Goal: Task Accomplishment & Management: Complete application form

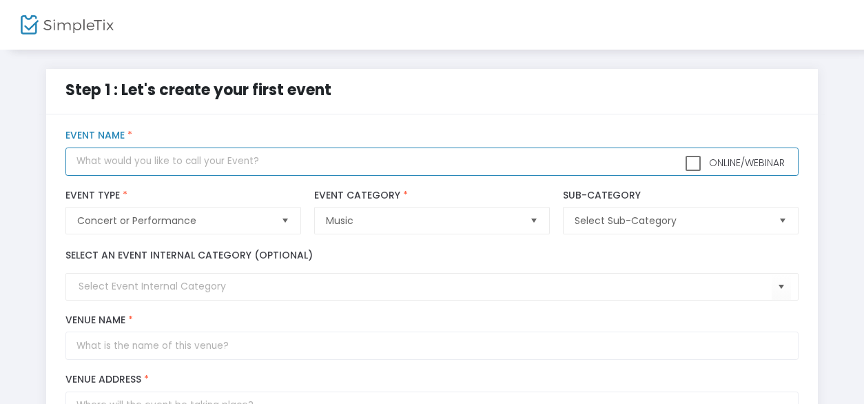
click at [174, 166] on input "text" at bounding box center [431, 161] width 733 height 28
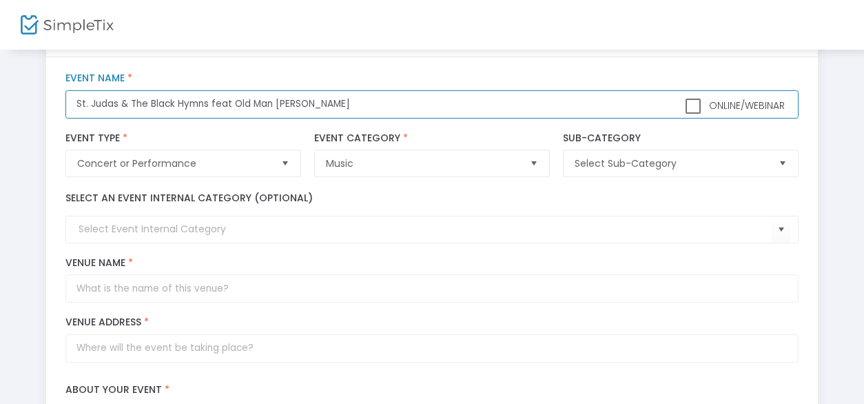
scroll to position [138, 0]
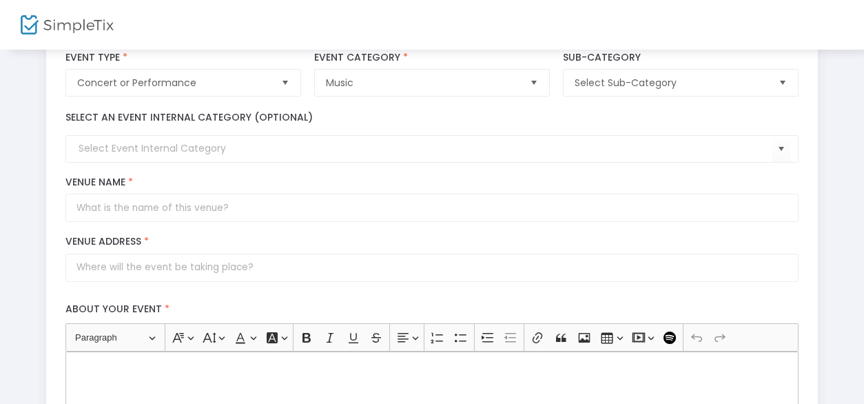
click at [786, 88] on span "Select" at bounding box center [782, 83] width 23 height 23
type input "St. Judas & The Black Hymns feat Old Man [PERSON_NAME]"
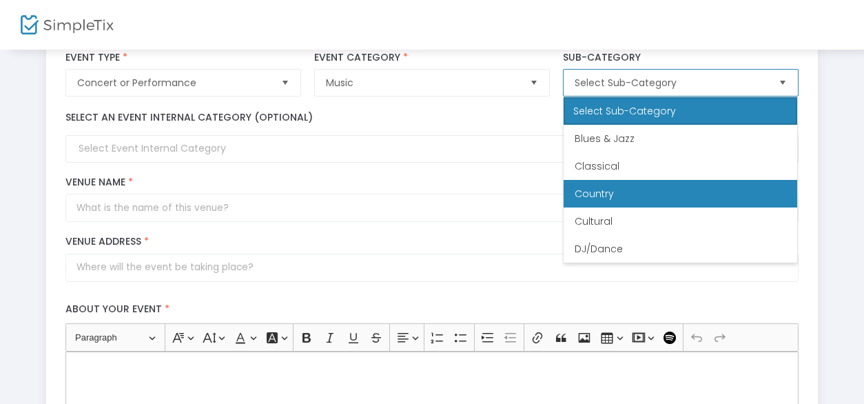
click at [600, 187] on span "Country" at bounding box center [594, 194] width 39 height 14
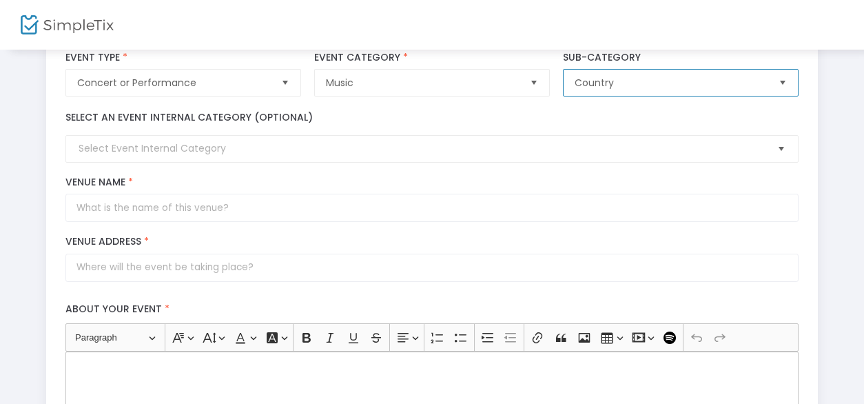
click at [782, 148] on span "Select" at bounding box center [781, 149] width 23 height 23
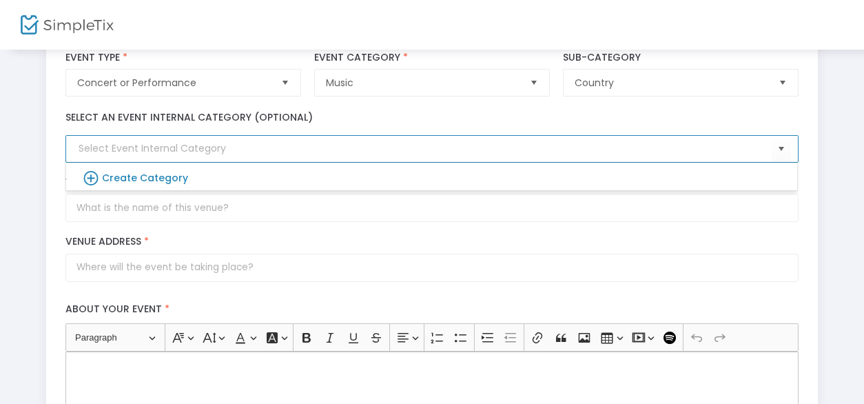
click at [51, 131] on div "title : St. Judas & The Black Hymns feat Old Man Shomette Valid : true Required…" at bounding box center [432, 394] width 773 height 835
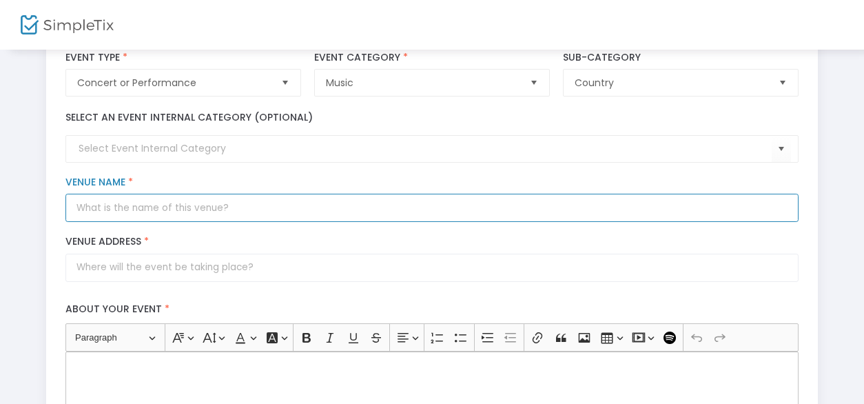
drag, startPoint x: 221, startPoint y: 214, endPoint x: 214, endPoint y: 213, distance: 7.7
click at [221, 214] on input "Venue Name *" at bounding box center [431, 208] width 733 height 28
type input "Cafe Brasil"
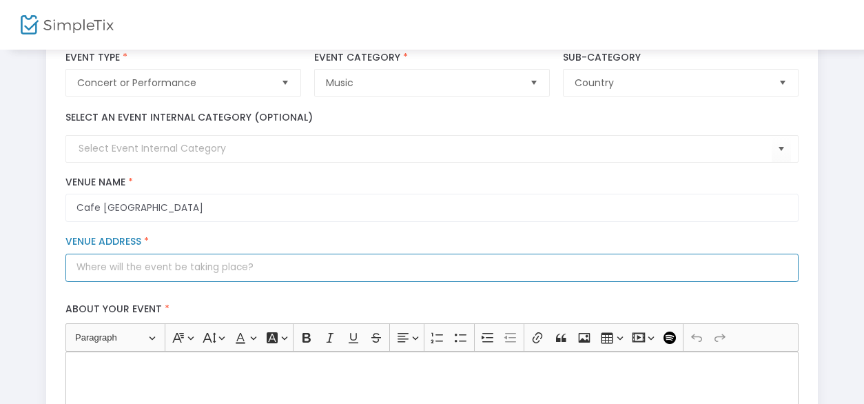
click at [121, 269] on input "Venue Address *" at bounding box center [431, 268] width 733 height 28
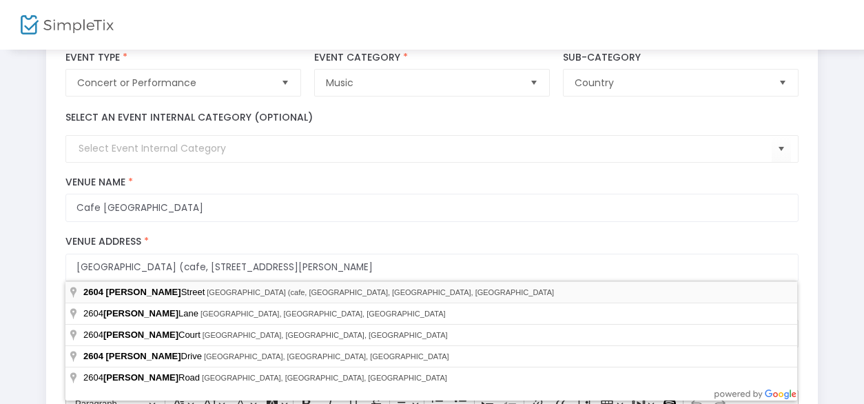
type input "2604 Dunlavy Street"
type input "Houston"
type input "77098"
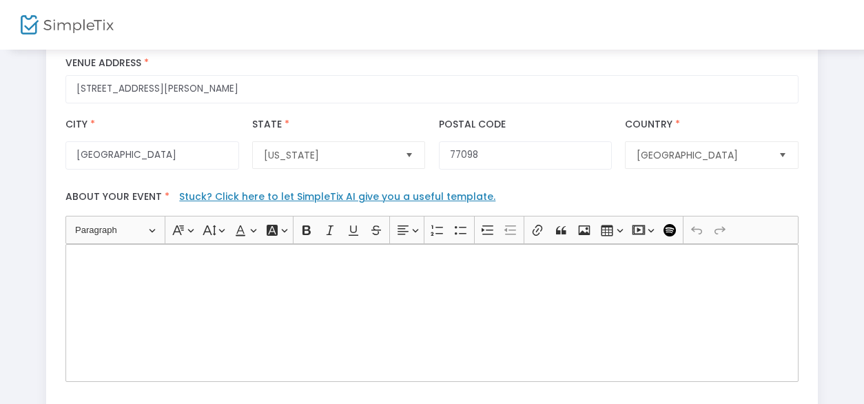
scroll to position [345, 0]
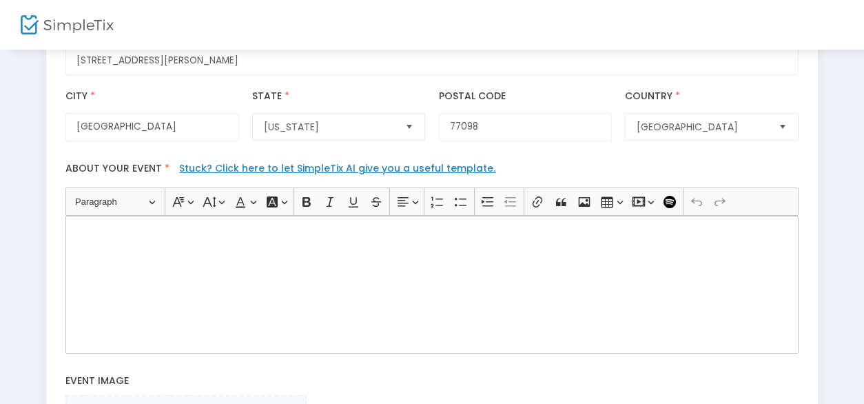
click at [146, 233] on p "Rich Text Editor, main" at bounding box center [432, 232] width 721 height 14
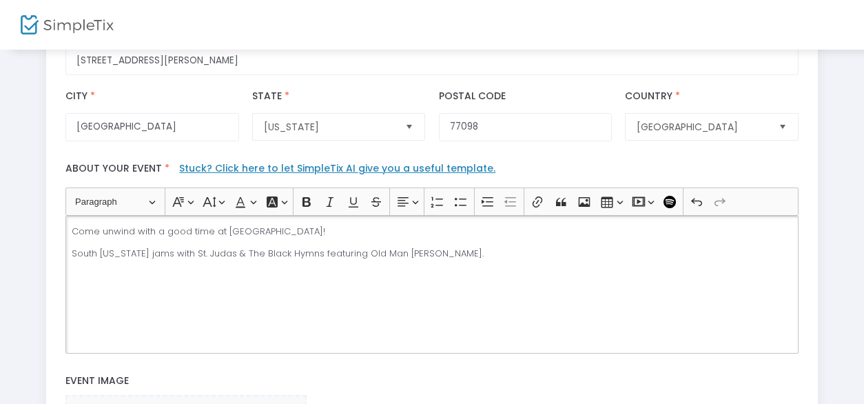
click at [289, 232] on p "Come unwind with a good time at Cafe Brasil!" at bounding box center [432, 232] width 721 height 14
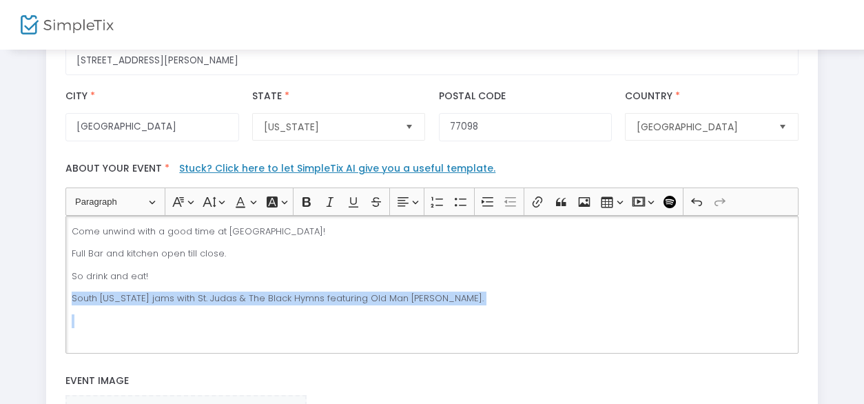
drag, startPoint x: 444, startPoint y: 303, endPoint x: 82, endPoint y: 290, distance: 362.1
click at [72, 297] on div "Come unwind with a good time at Cafe Brasil! Full Bar and kitchen open till clo…" at bounding box center [431, 285] width 733 height 138
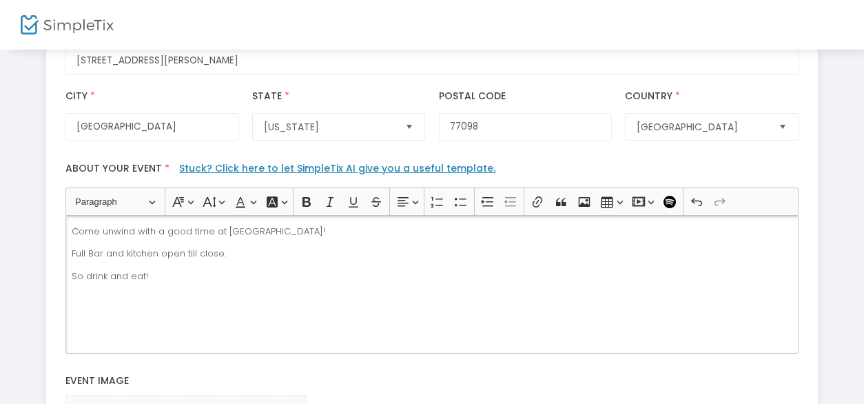
click at [72, 225] on p "Come unwind with a good time at [GEOGRAPHIC_DATA]!" at bounding box center [432, 232] width 721 height 14
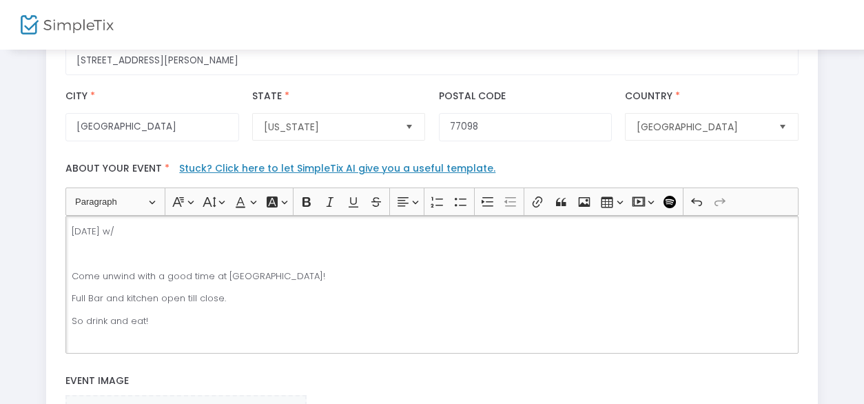
click at [95, 252] on p "Rich Text Editor, main" at bounding box center [432, 254] width 721 height 14
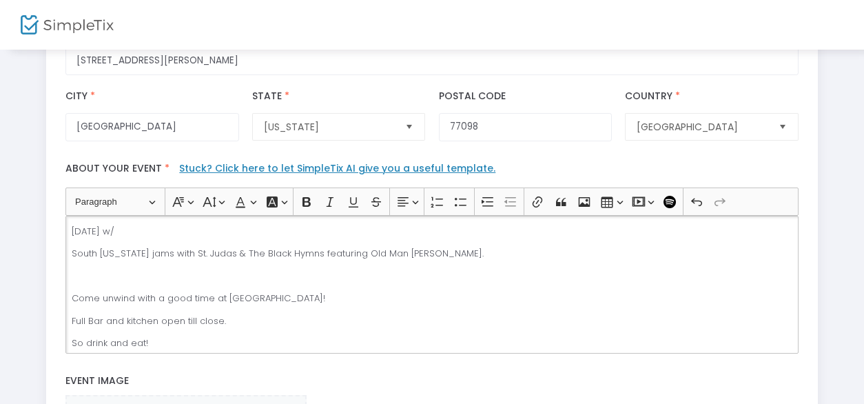
click at [167, 247] on p "South Texas jams with St. Judas & The Black Hymns featuring Old Man Shomette." at bounding box center [432, 254] width 721 height 14
click at [68, 291] on div "Saturday October 25th w/ St. Judas & The Black Hymns featuring Old Man Shomette…" at bounding box center [431, 285] width 733 height 138
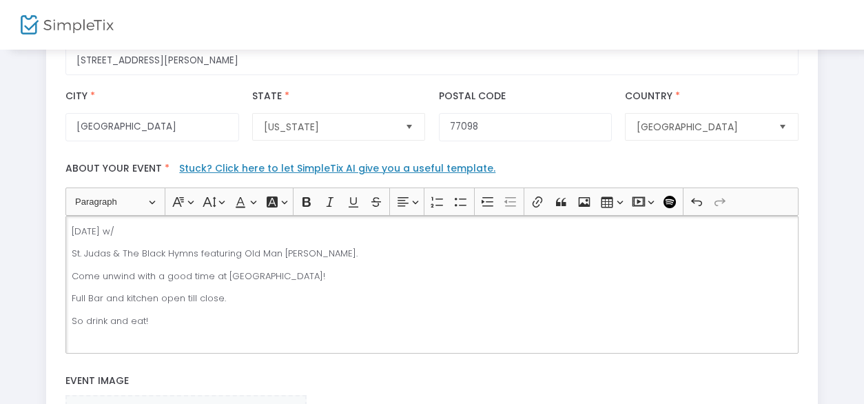
click at [363, 248] on p "St. Judas & The Black Hymns featuring Old Man Shomette." at bounding box center [432, 254] width 721 height 14
click at [307, 274] on p "Come unwind with a good time at [GEOGRAPHIC_DATA]!" at bounding box center [432, 276] width 721 height 14
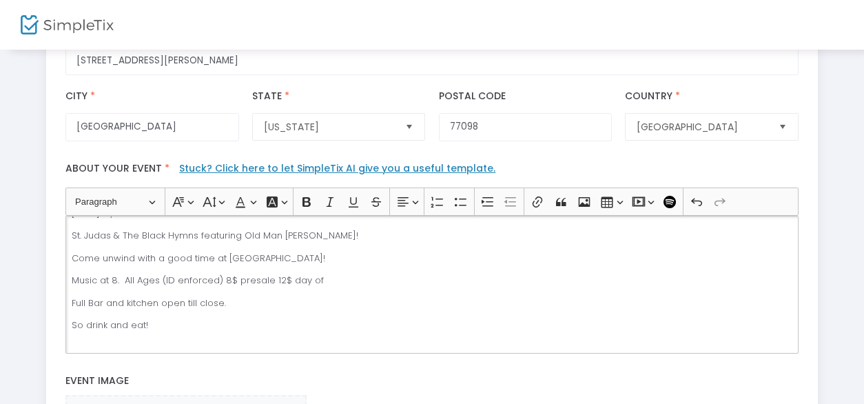
scroll to position [27, 0]
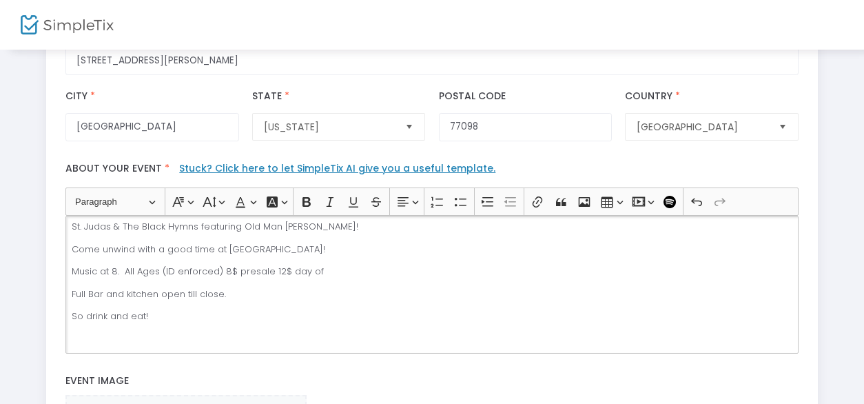
click at [164, 314] on p "So drink and eat!" at bounding box center [432, 316] width 721 height 14
click at [91, 334] on p "This will be in the back patio" at bounding box center [432, 339] width 721 height 14
click at [232, 337] on p "This event will be in the back patio" at bounding box center [432, 339] width 721 height 14
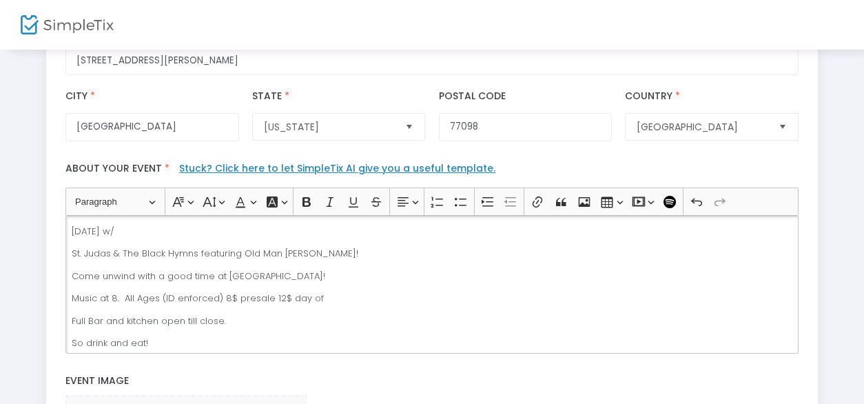
scroll to position [50, 0]
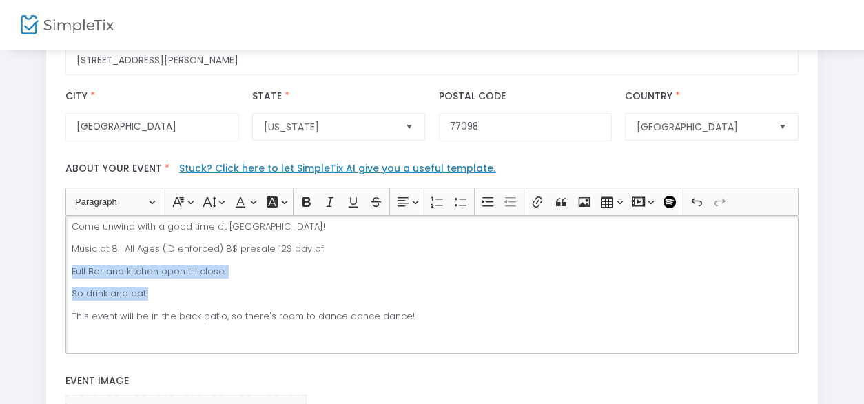
drag, startPoint x: 147, startPoint y: 290, endPoint x: 61, endPoint y: 265, distance: 89.7
click at [61, 265] on div "Heading Paragraph Paragraph Heading 1 Heading 2 Heading 3 Font Family Font Fami…" at bounding box center [432, 269] width 746 height 165
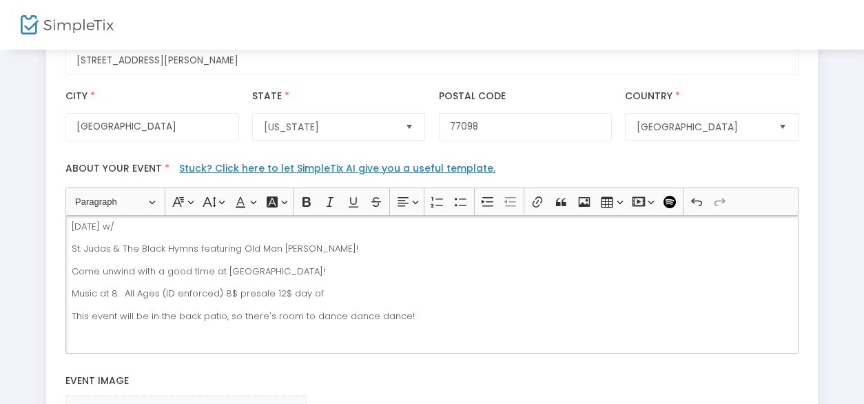
scroll to position [4, 0]
click at [424, 310] on p "This event will be in the back patio, so there's room to dance dance dance!" at bounding box center [432, 317] width 721 height 14
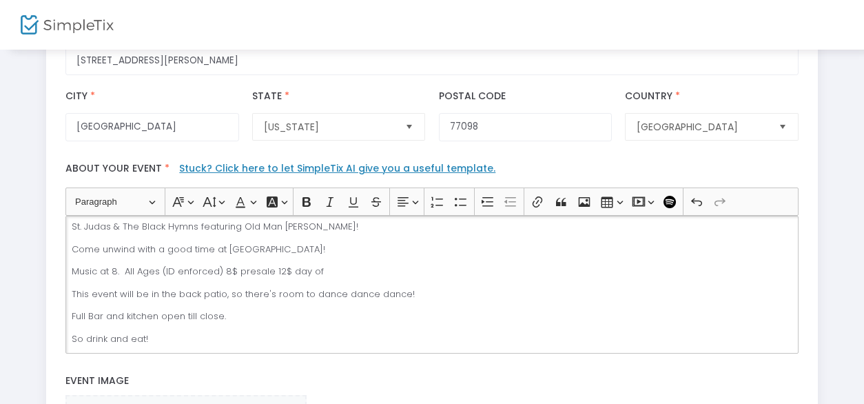
scroll to position [50, 0]
click at [157, 290] on p "Full Bar and kitchen open till close." at bounding box center [432, 294] width 721 height 14
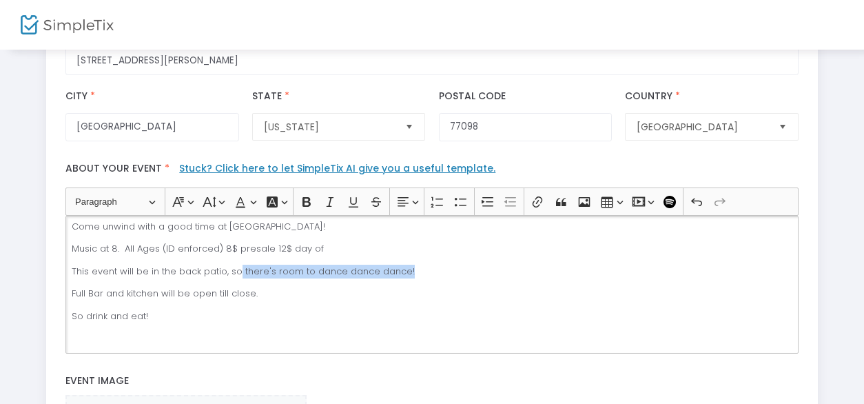
drag, startPoint x: 417, startPoint y: 269, endPoint x: 234, endPoint y: 268, distance: 182.6
click at [234, 268] on p "This event will be in the back patio, so there's room to dance dance dance!" at bounding box center [432, 272] width 721 height 14
click at [179, 309] on p "So drink and eat!" at bounding box center [432, 316] width 721 height 14
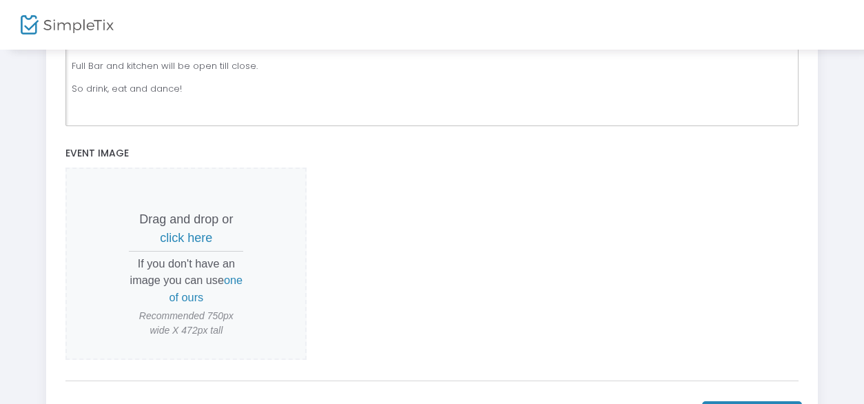
scroll to position [620, 0]
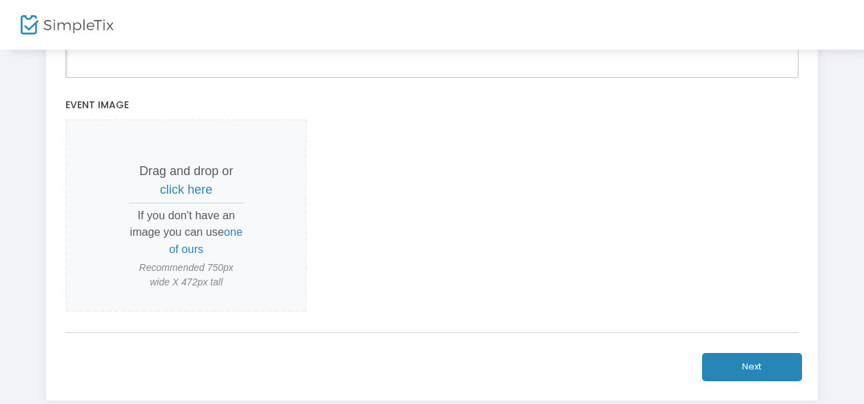
click at [196, 187] on span "click here" at bounding box center [186, 190] width 52 height 14
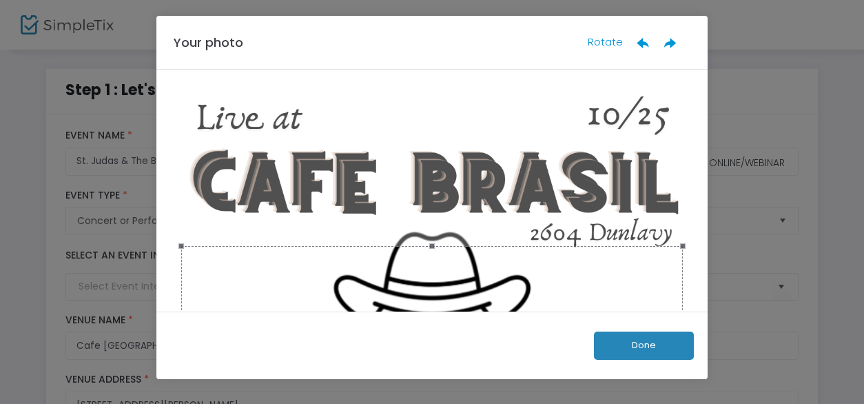
scroll to position [0, 0]
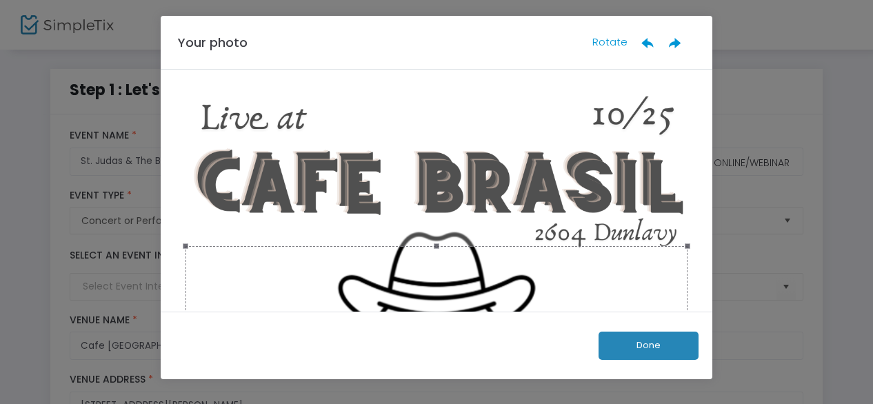
click at [641, 349] on button "Done" at bounding box center [648, 346] width 100 height 28
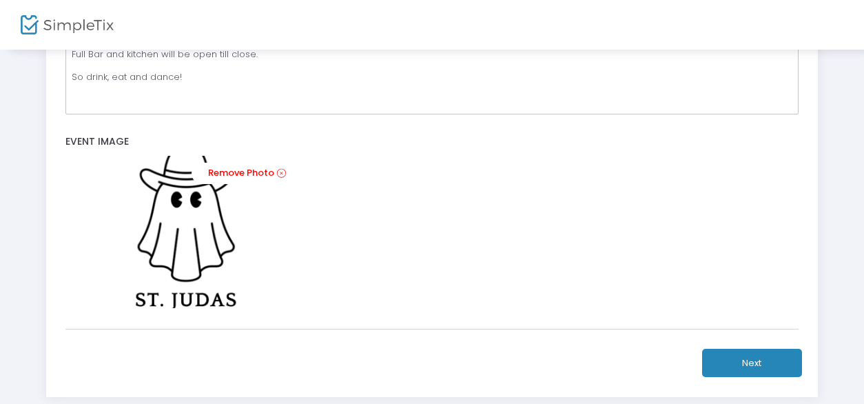
scroll to position [594, 0]
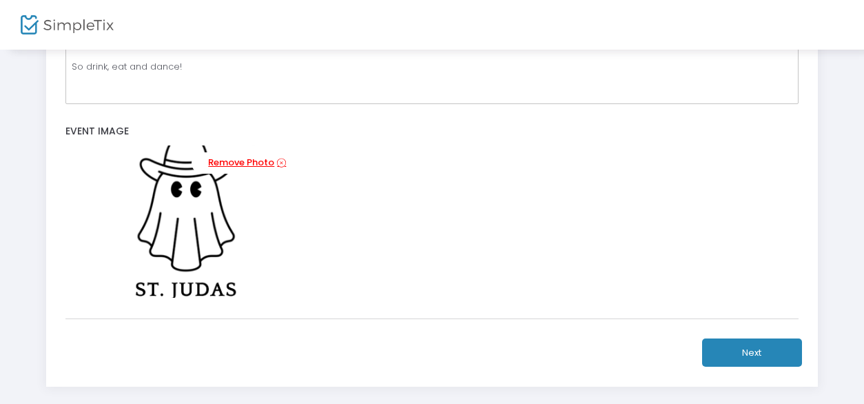
click at [281, 156] on icon at bounding box center [281, 162] width 9 height 13
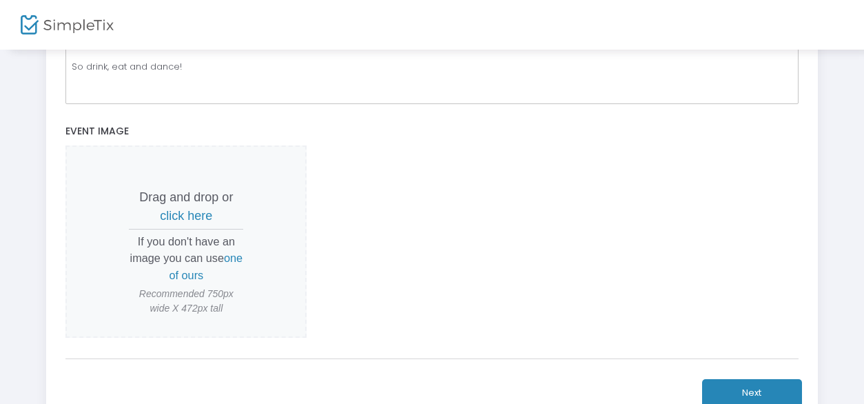
click at [185, 214] on span "click here" at bounding box center [186, 216] width 52 height 14
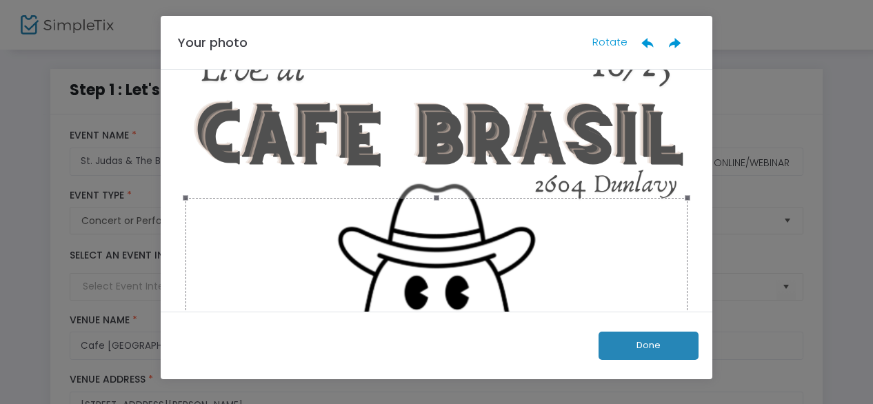
scroll to position [0, 0]
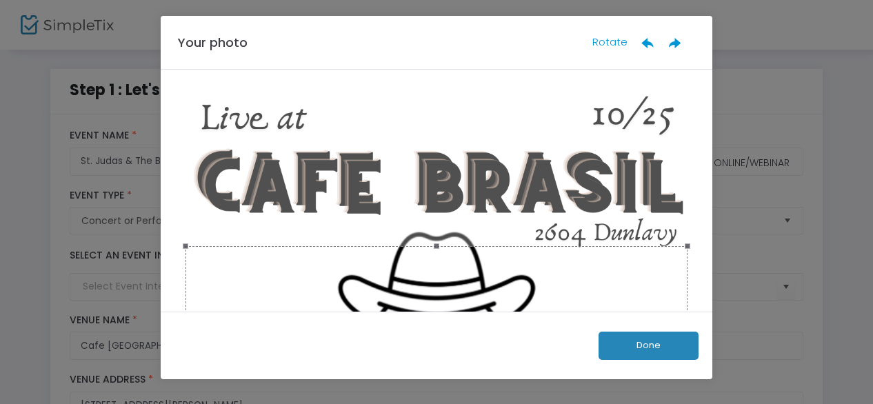
drag, startPoint x: 434, startPoint y: 245, endPoint x: 440, endPoint y: 172, distance: 73.3
click at [440, 172] on div at bounding box center [436, 409] width 510 height 638
drag, startPoint x: 434, startPoint y: 245, endPoint x: 435, endPoint y: 180, distance: 64.8
click at [435, 180] on div at bounding box center [436, 409] width 510 height 638
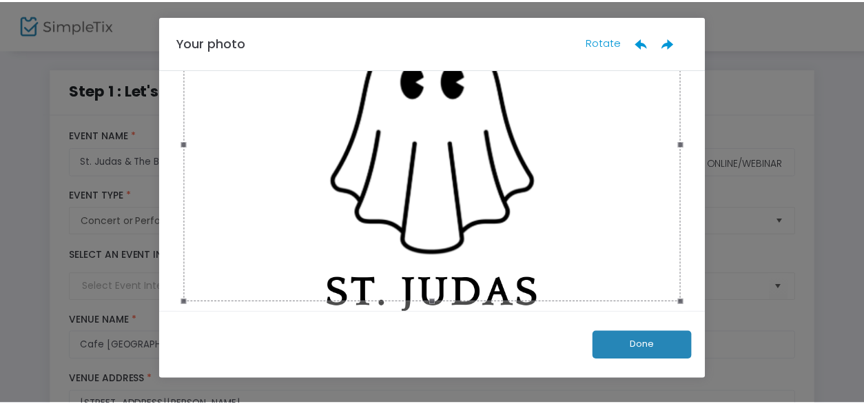
scroll to position [426, 0]
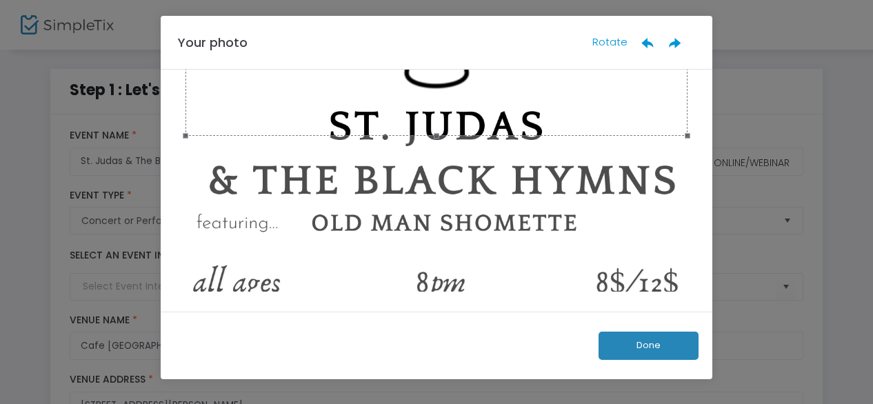
drag, startPoint x: 182, startPoint y: 137, endPoint x: 153, endPoint y: 179, distance: 50.5
click at [153, 179] on ngb-modal-window "Your photo Rotate Done" at bounding box center [436, 202] width 873 height 404
click at [621, 337] on button "Done" at bounding box center [648, 346] width 100 height 28
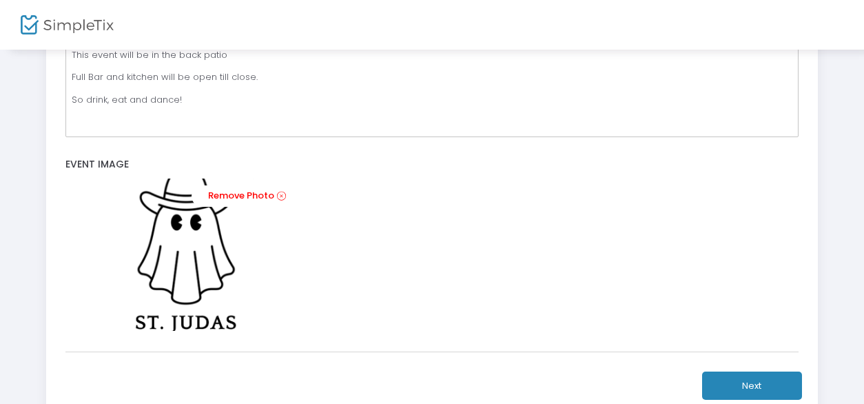
scroll to position [663, 0]
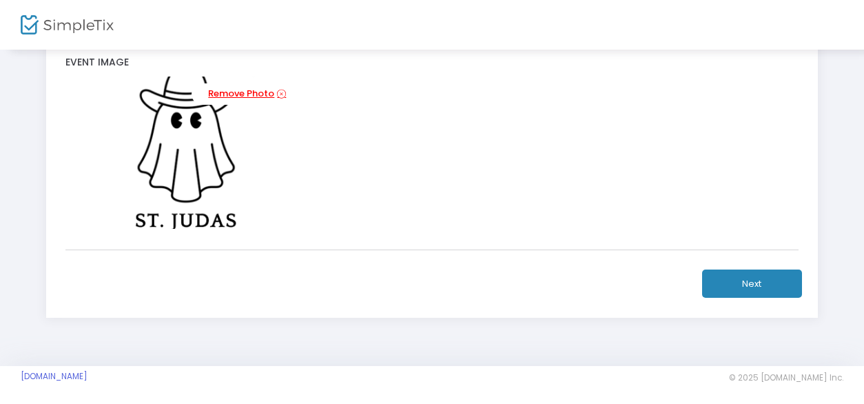
click at [282, 90] on icon at bounding box center [281, 94] width 9 height 13
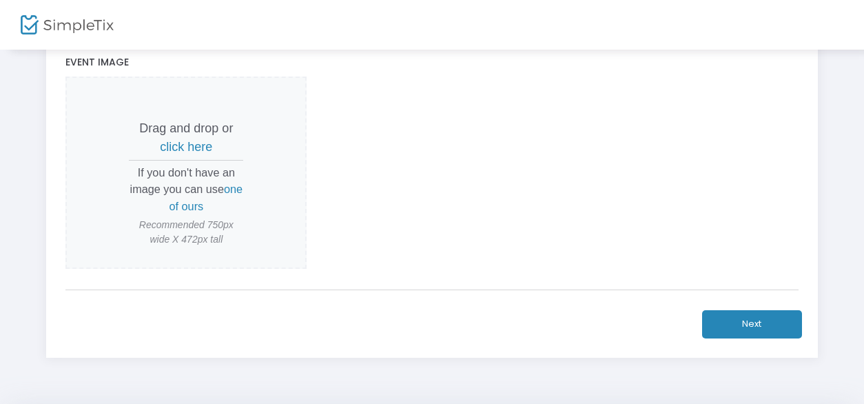
click at [201, 148] on span "click here" at bounding box center [186, 147] width 52 height 14
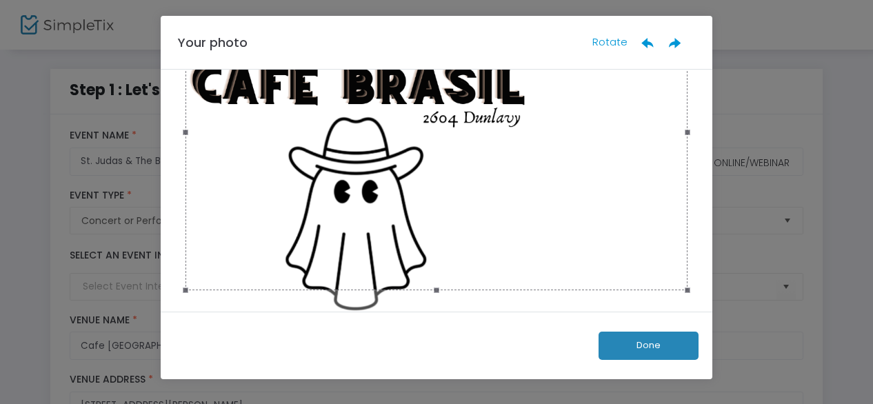
scroll to position [354, 0]
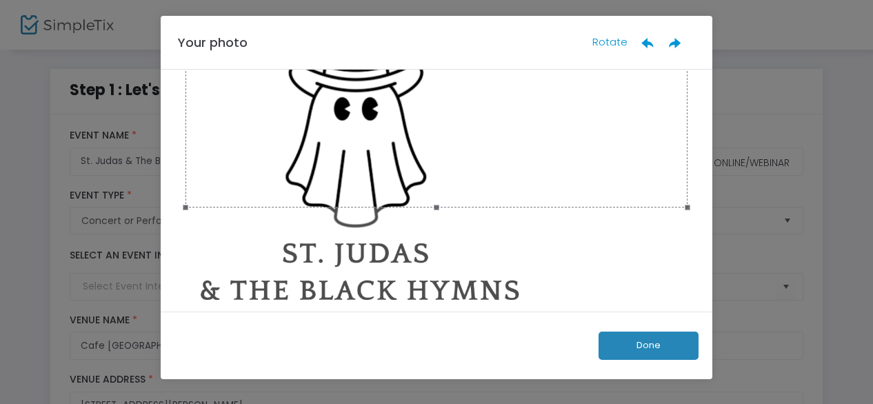
drag, startPoint x: 431, startPoint y: 205, endPoint x: 458, endPoint y: 228, distance: 35.1
click at [420, 281] on div at bounding box center [436, 55] width 510 height 638
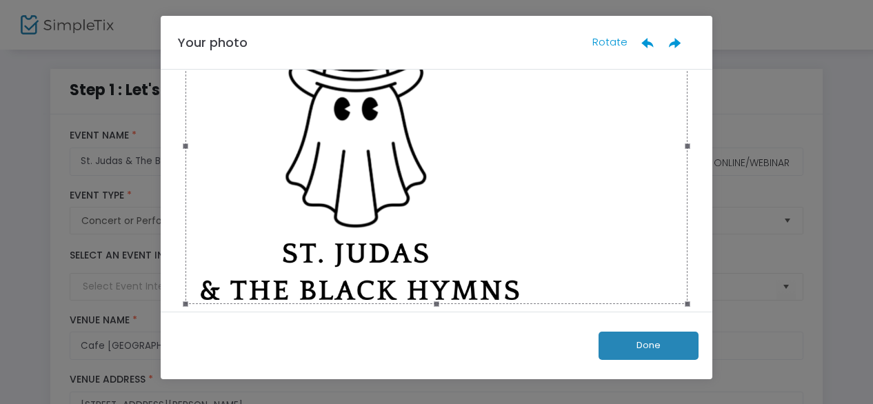
drag, startPoint x: 586, startPoint y: 165, endPoint x: 551, endPoint y: 261, distance: 102.5
click at [551, 261] on div at bounding box center [436, 146] width 502 height 316
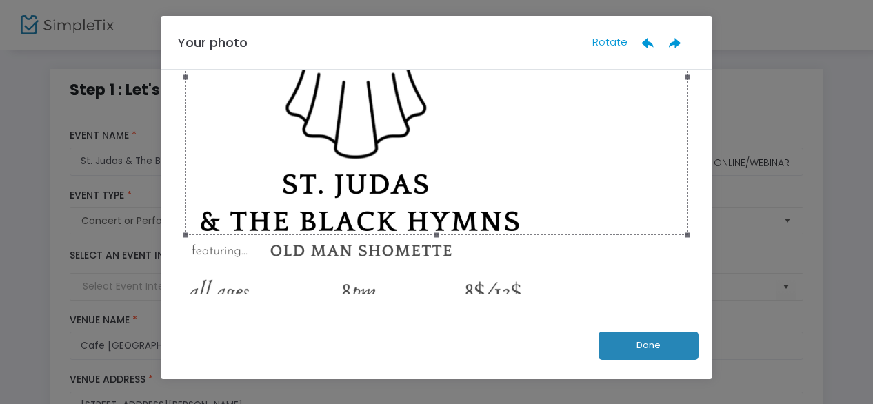
scroll to position [426, 0]
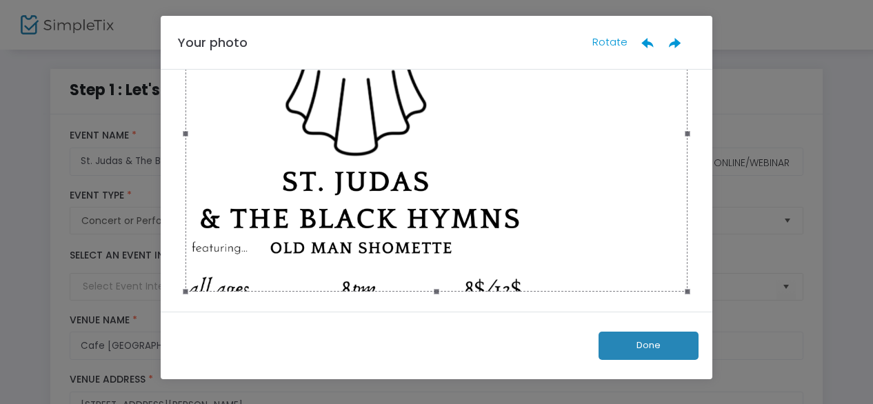
drag, startPoint x: 453, startPoint y: 159, endPoint x: 443, endPoint y: 256, distance: 97.0
click at [443, 256] on div at bounding box center [436, 134] width 502 height 316
click at [640, 349] on button "Done" at bounding box center [648, 346] width 100 height 28
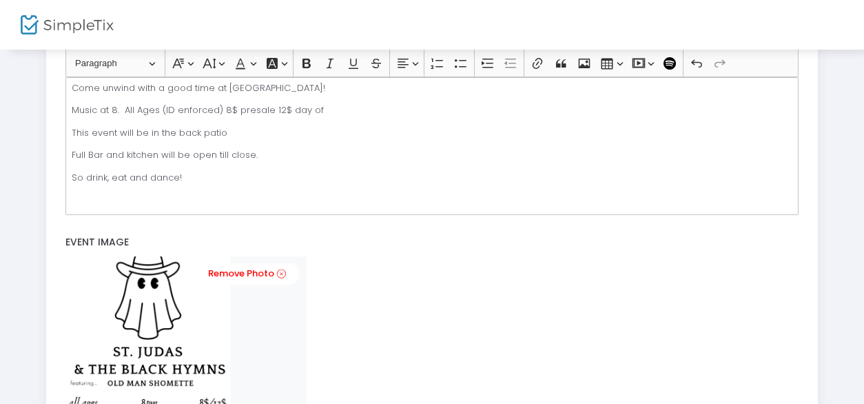
scroll to position [663, 0]
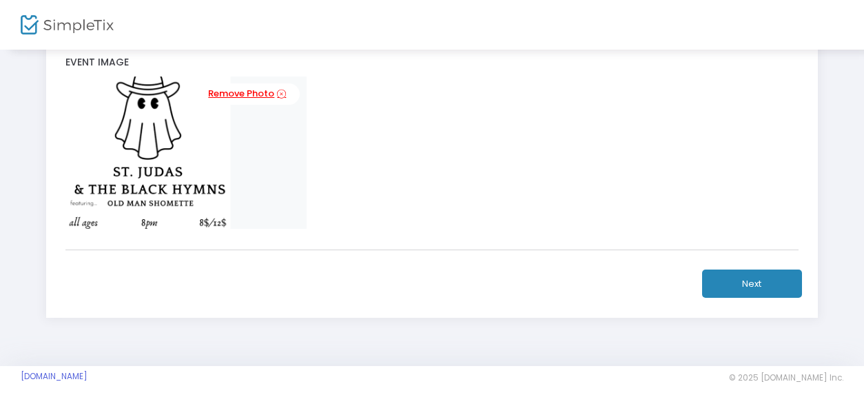
click at [281, 92] on icon at bounding box center [281, 94] width 9 height 13
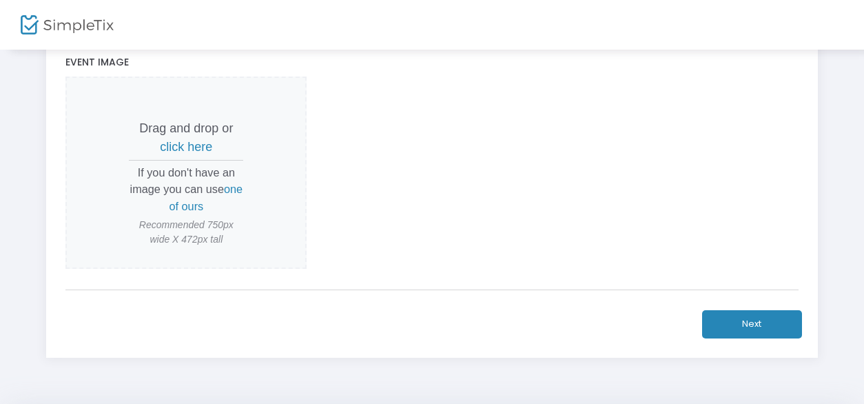
click at [186, 141] on span "click here" at bounding box center [186, 147] width 52 height 14
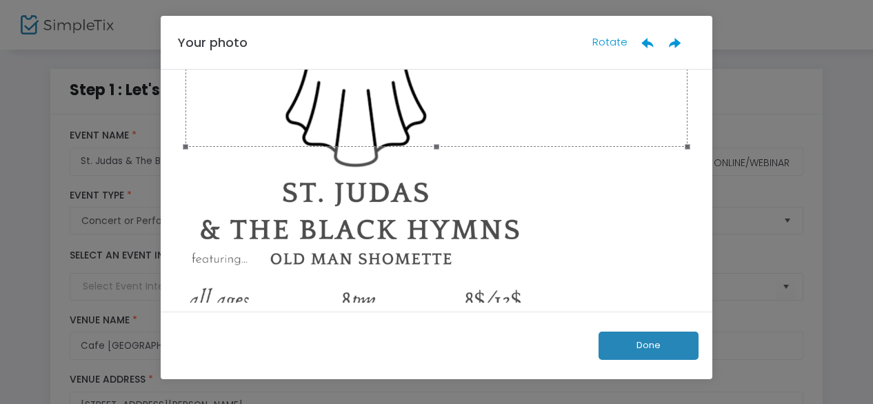
scroll to position [424, 0]
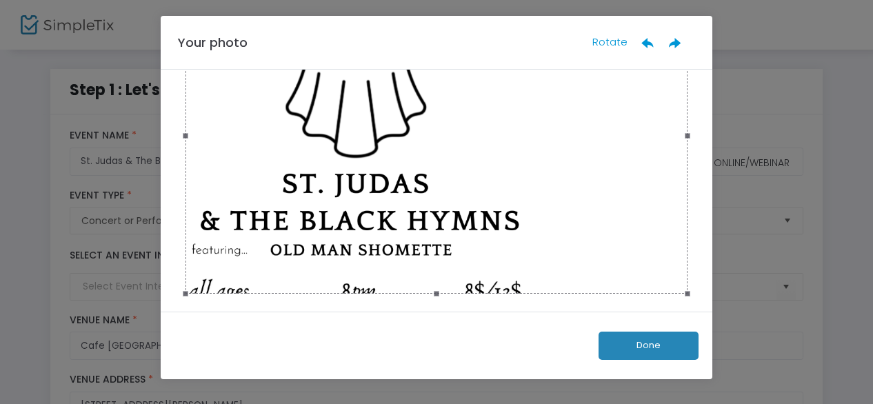
drag, startPoint x: 499, startPoint y: 110, endPoint x: 627, endPoint y: 269, distance: 204.9
click at [473, 300] on div at bounding box center [436, 191] width 551 height 242
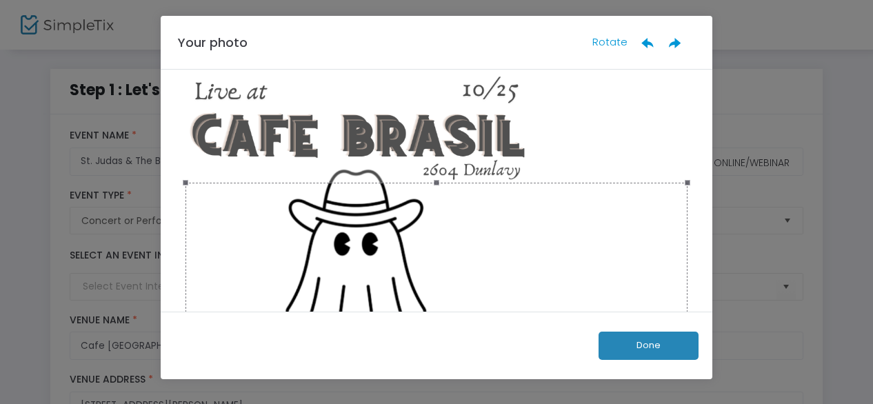
scroll to position [160, 0]
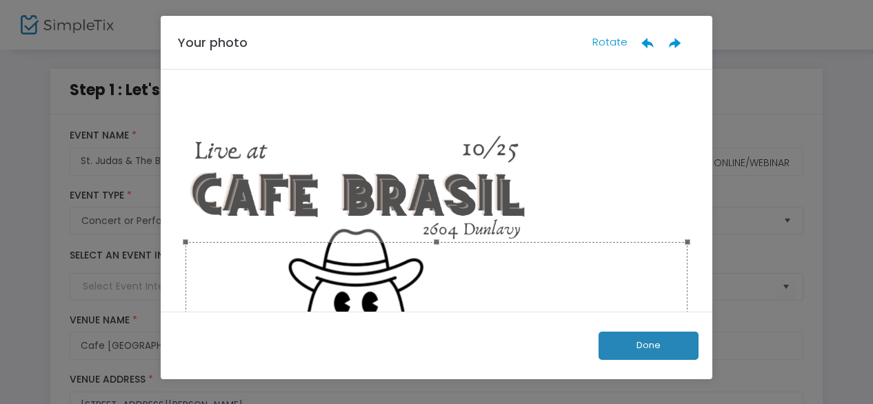
drag, startPoint x: 432, startPoint y: 244, endPoint x: 441, endPoint y: 203, distance: 41.6
click at [431, 159] on div at bounding box center [436, 249] width 510 height 638
drag, startPoint x: 435, startPoint y: 241, endPoint x: 434, endPoint y: 170, distance: 71.0
click at [434, 170] on div at bounding box center [436, 249] width 510 height 638
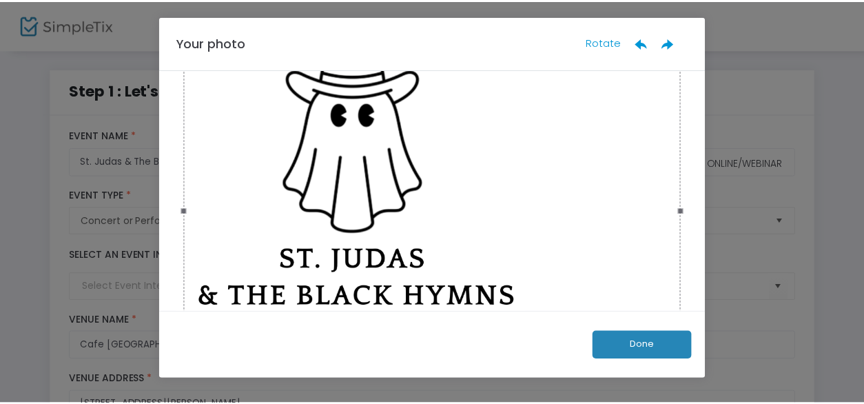
scroll to position [359, 0]
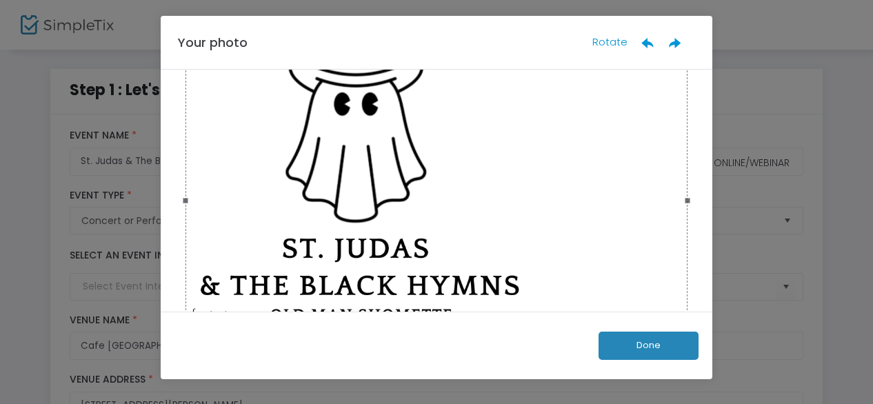
click at [632, 341] on button "Done" at bounding box center [648, 346] width 100 height 28
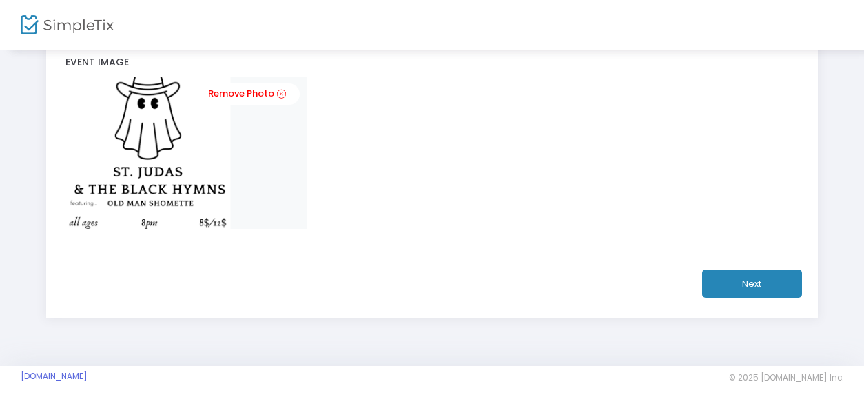
scroll to position [663, 0]
click at [280, 88] on icon at bounding box center [281, 94] width 9 height 13
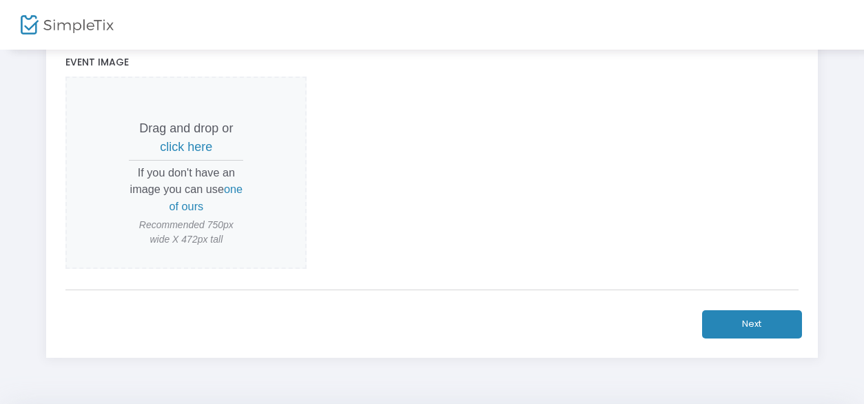
click at [191, 142] on span "click here" at bounding box center [186, 147] width 52 height 14
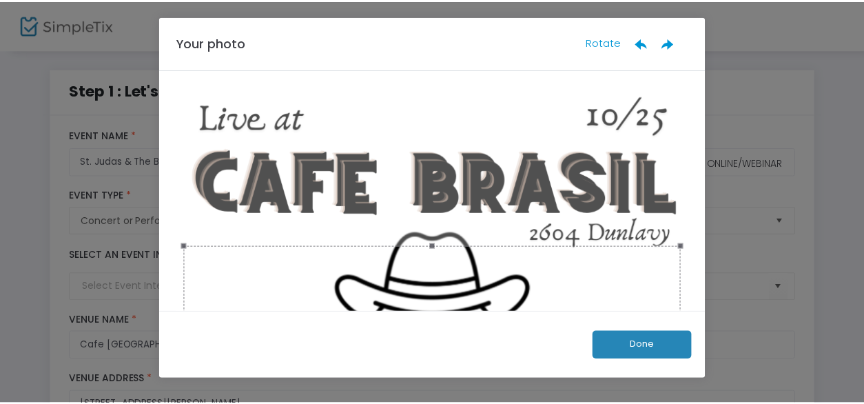
scroll to position [427, 0]
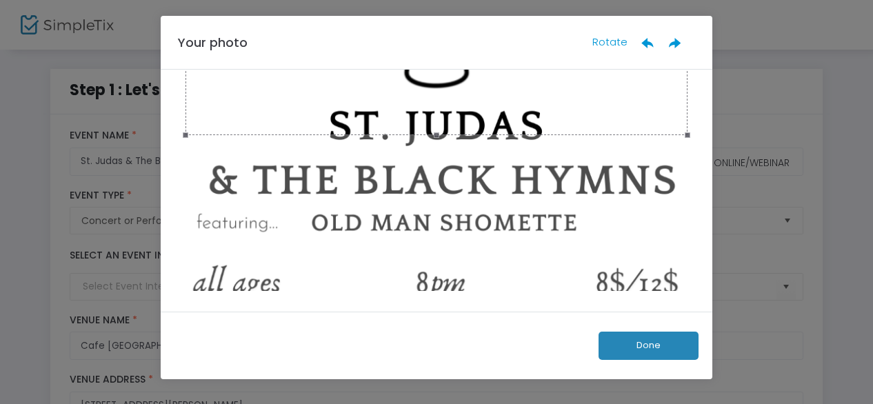
click at [666, 345] on button "Done" at bounding box center [648, 346] width 100 height 28
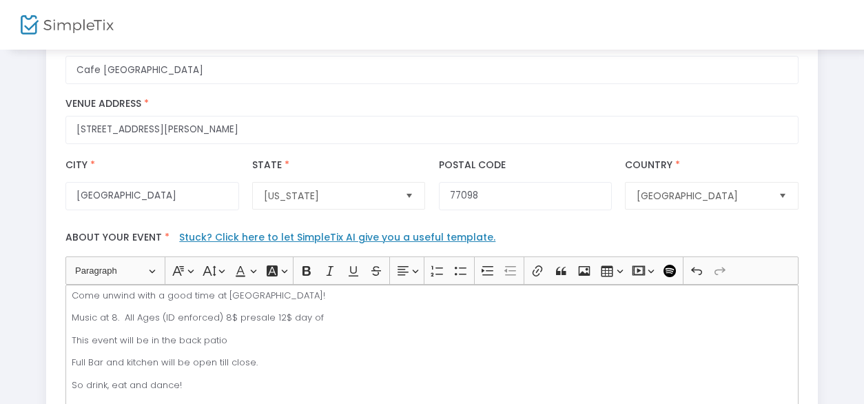
scroll to position [620, 0]
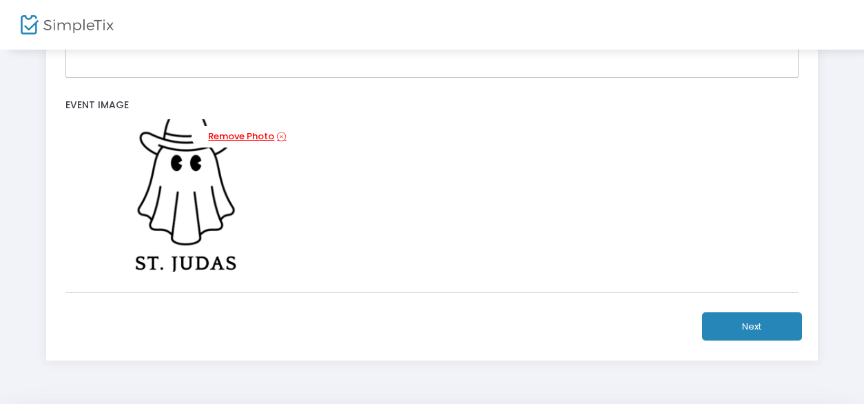
click at [284, 133] on icon at bounding box center [281, 136] width 9 height 13
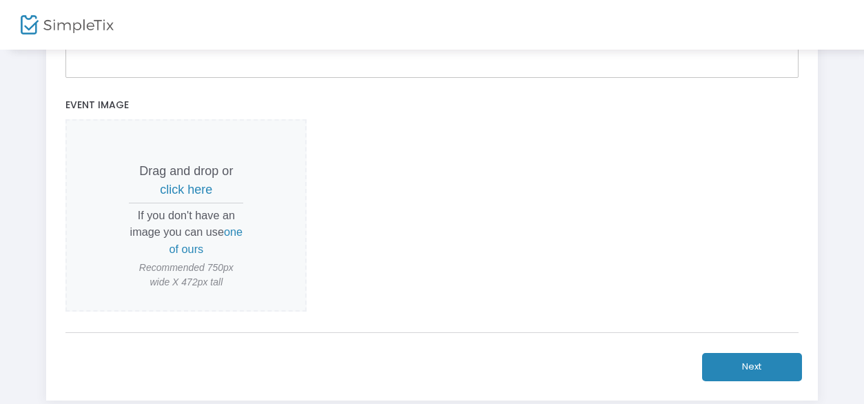
click at [197, 183] on span "click here" at bounding box center [186, 190] width 52 height 14
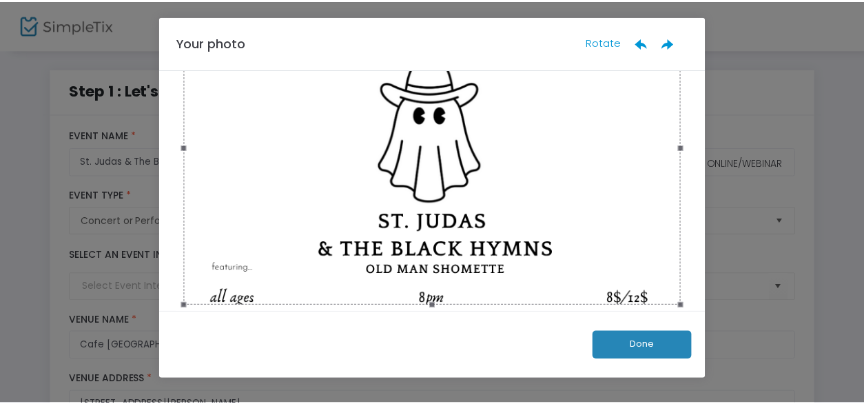
scroll to position [114, 0]
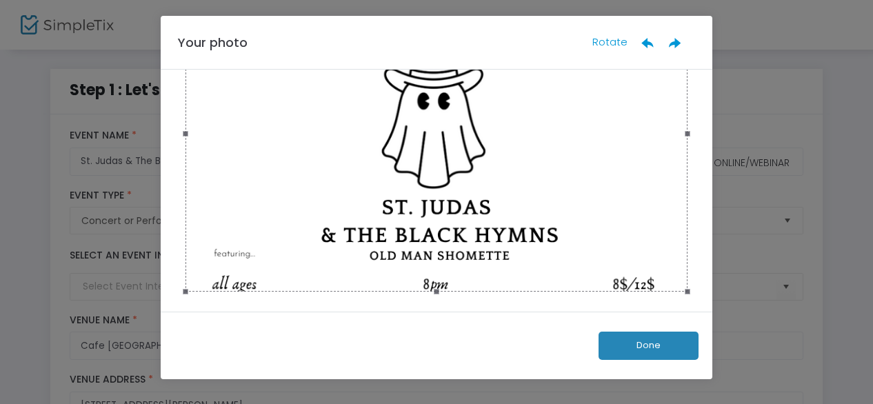
click at [626, 349] on button "Done" at bounding box center [648, 346] width 100 height 28
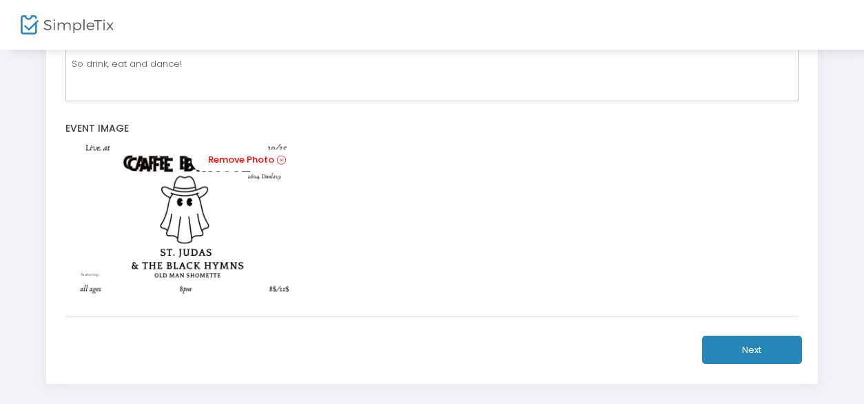
scroll to position [663, 0]
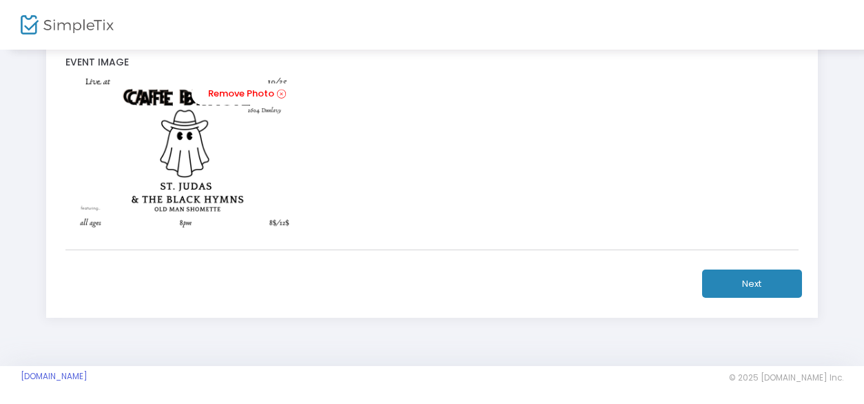
click at [762, 276] on button "Next" at bounding box center [752, 283] width 100 height 28
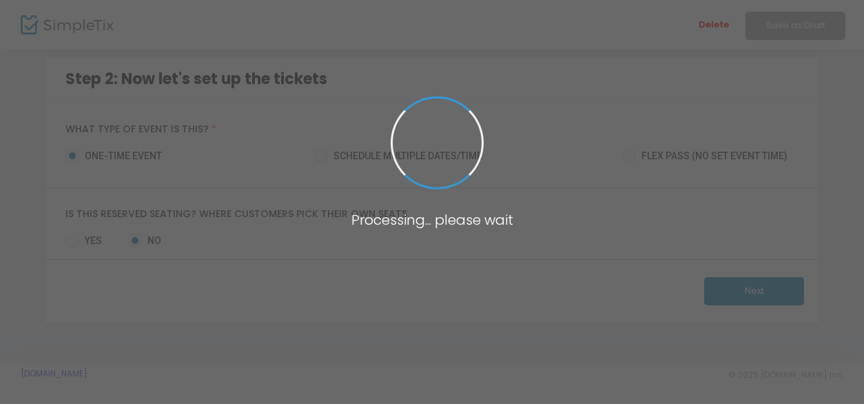
scroll to position [99, 0]
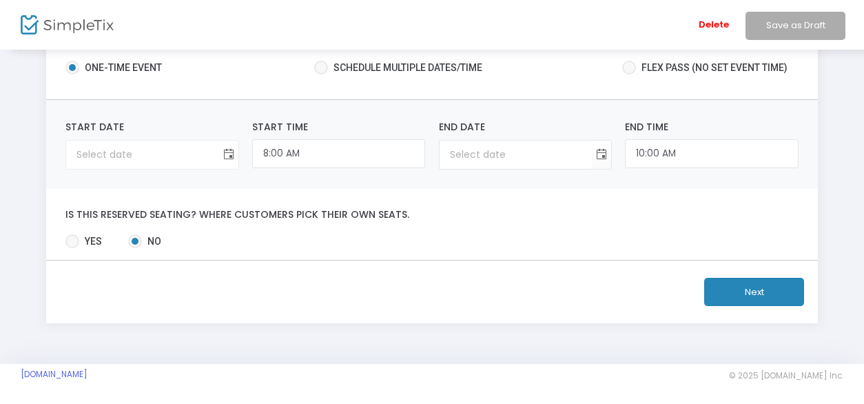
click at [222, 150] on span "Toggle calendar" at bounding box center [228, 154] width 23 height 23
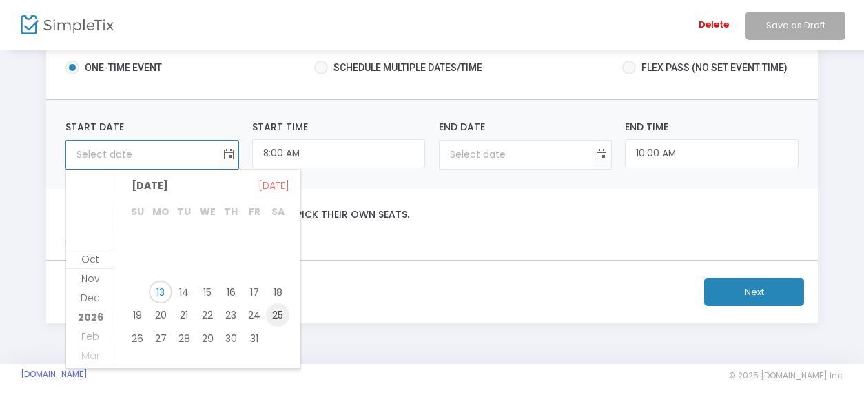
click at [278, 314] on span "25" at bounding box center [277, 314] width 23 height 23
type input "10/25/2025"
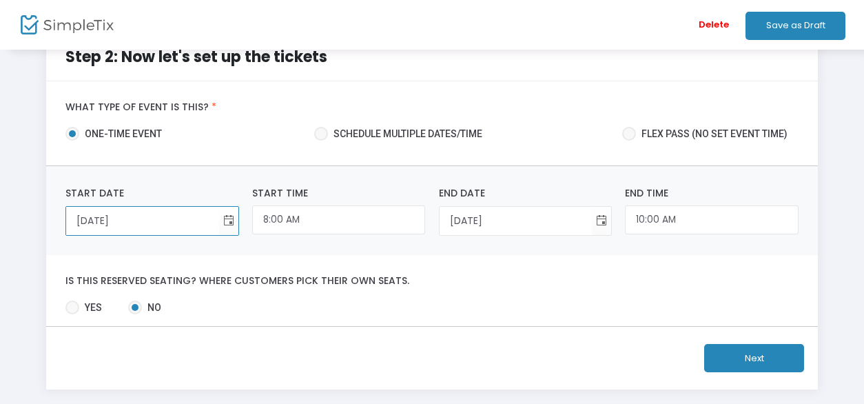
scroll to position [0, 0]
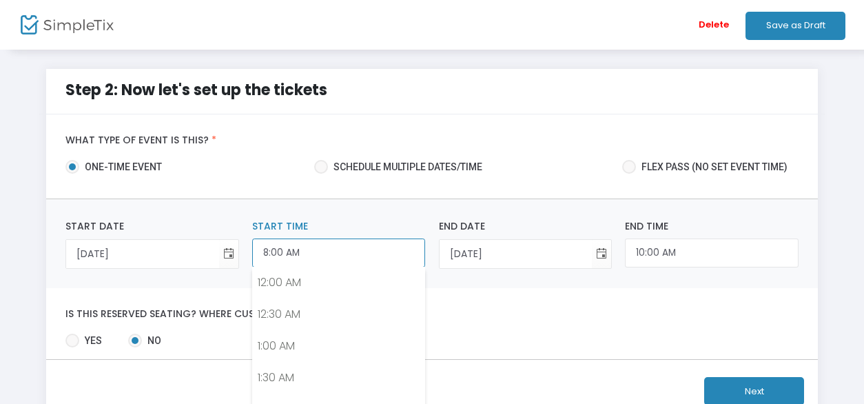
click at [298, 253] on input "8:00 AM" at bounding box center [338, 253] width 173 height 30
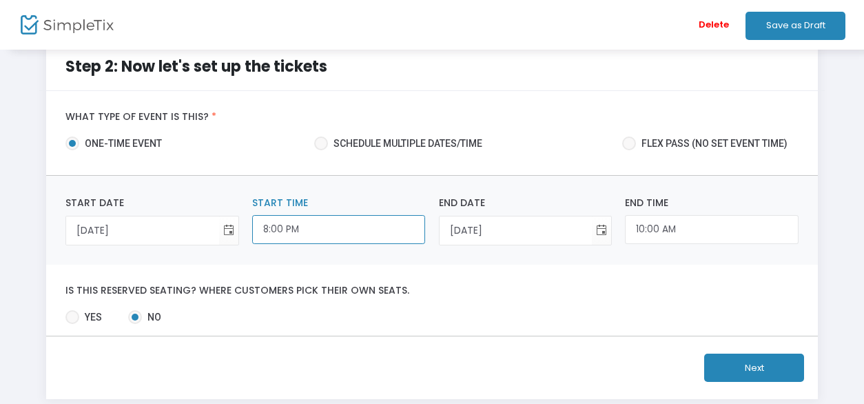
scroll to position [33, 0]
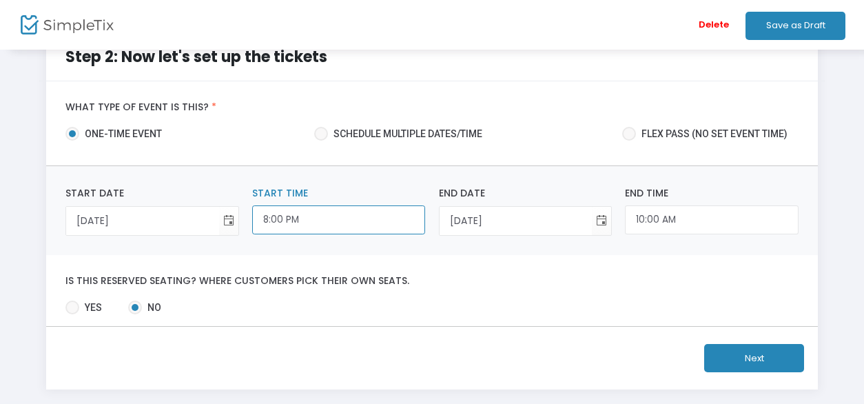
type input "8:00 PM"
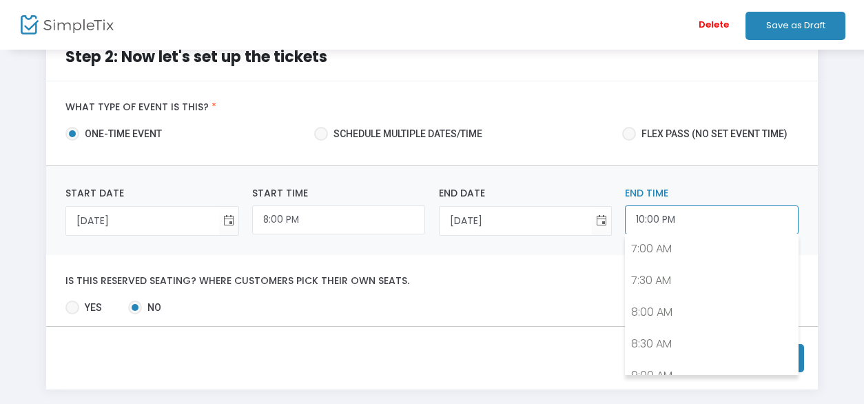
click at [679, 218] on input "10:00 PM" at bounding box center [711, 220] width 173 height 30
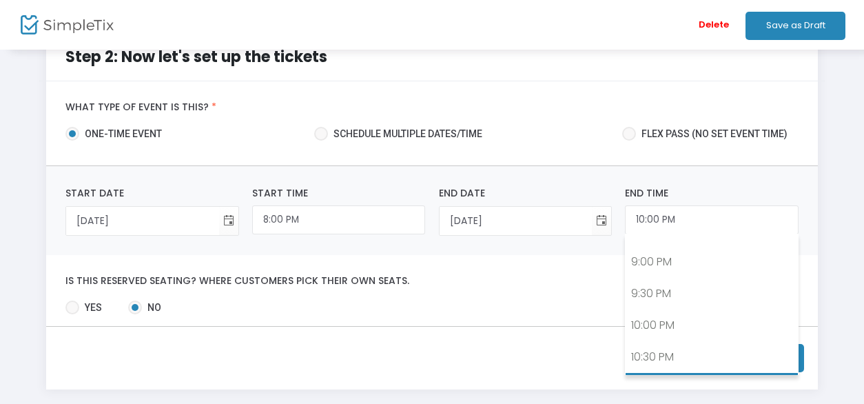
click at [677, 373] on link "11:00 PM" at bounding box center [712, 389] width 172 height 32
type input "11:00 PM"
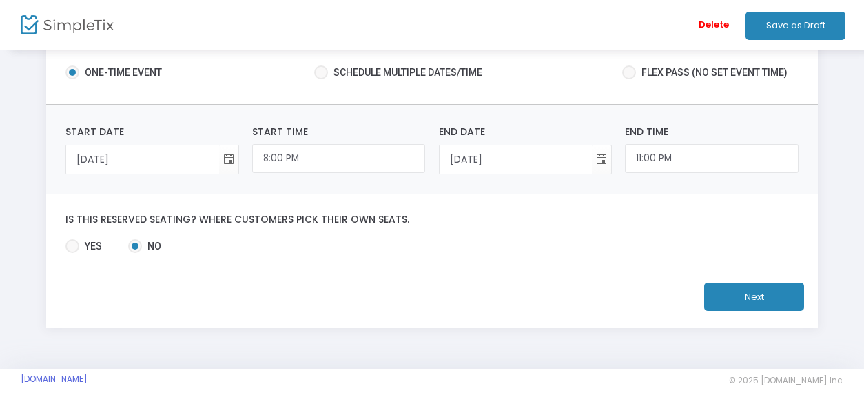
scroll to position [99, 0]
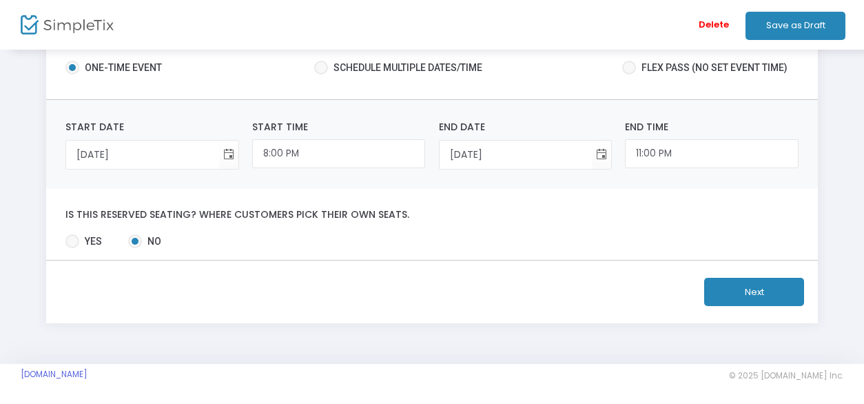
click at [752, 292] on button "Next" at bounding box center [754, 292] width 100 height 28
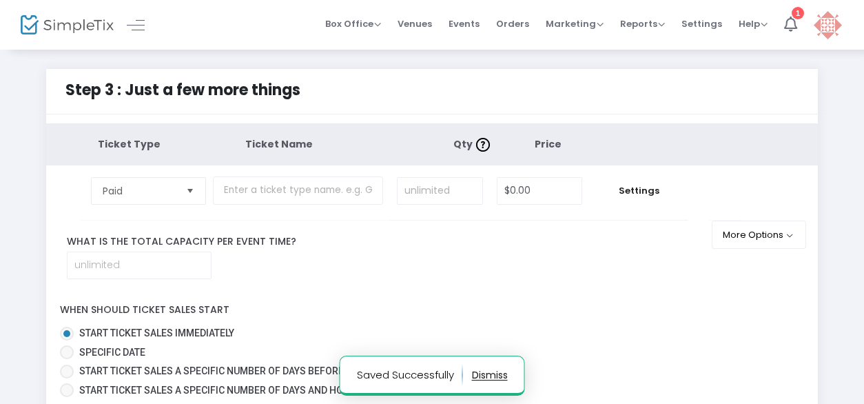
click at [192, 196] on span "Select" at bounding box center [190, 190] width 23 height 23
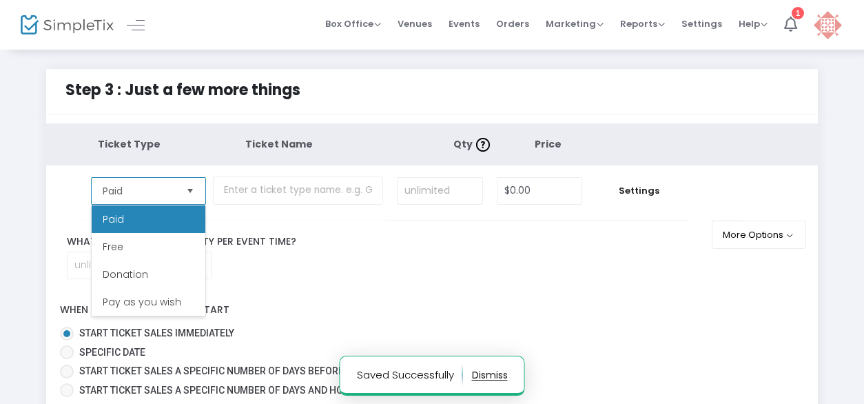
click at [192, 196] on span "Select" at bounding box center [190, 190] width 23 height 23
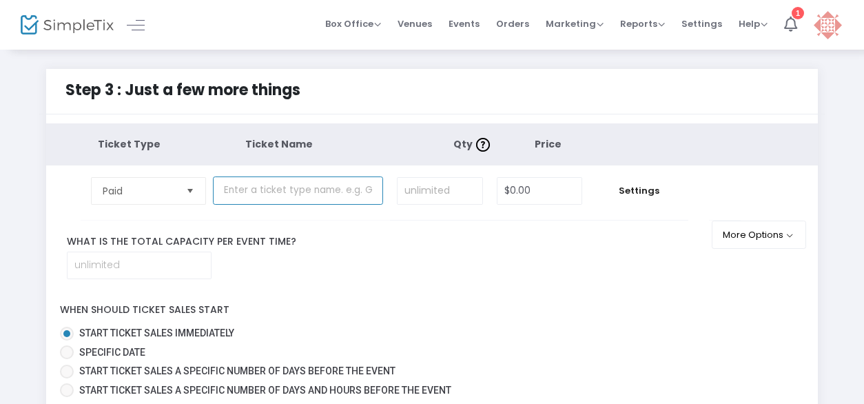
click at [325, 195] on input "text" at bounding box center [298, 190] width 170 height 28
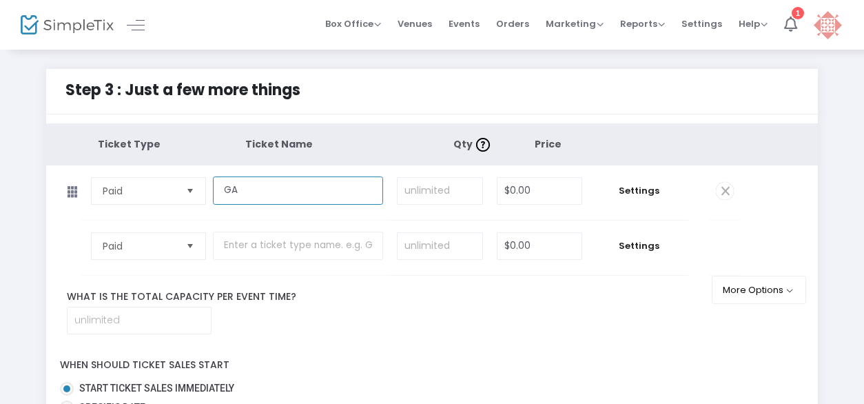
type input "GA"
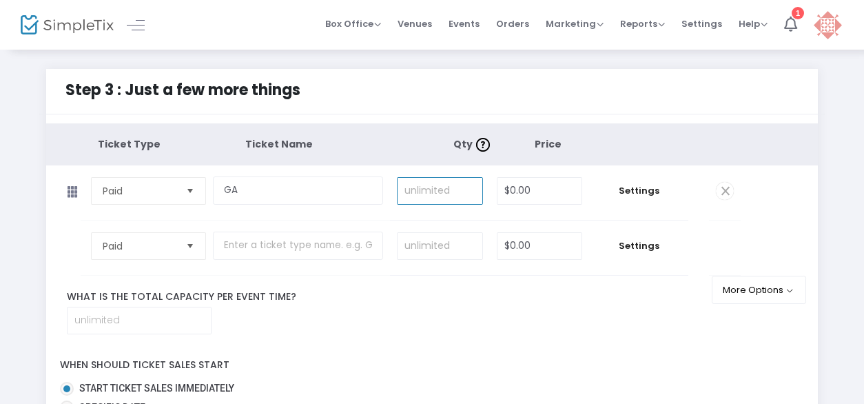
click at [434, 190] on input at bounding box center [440, 191] width 85 height 26
type input "150"
click at [541, 195] on input "0" at bounding box center [540, 191] width 85 height 26
type input "$8.00"
click at [169, 318] on input at bounding box center [139, 320] width 143 height 26
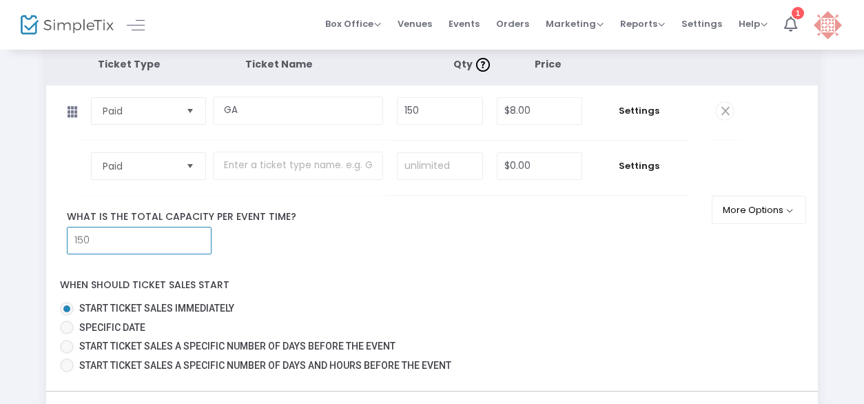
scroll to position [207, 0]
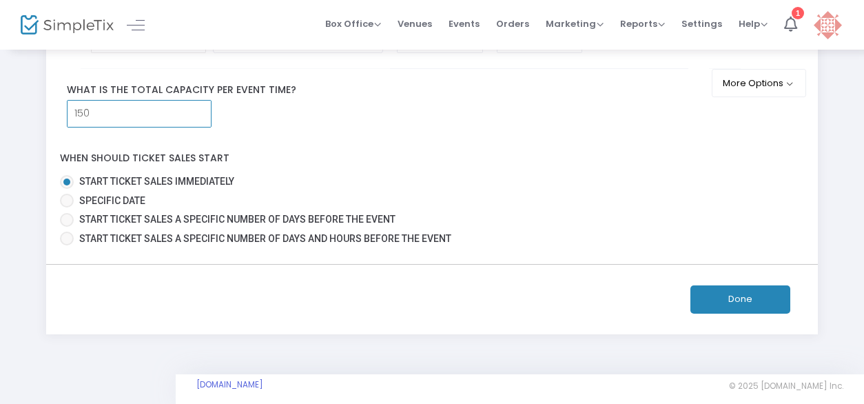
type input "150"
click at [723, 289] on button "Done" at bounding box center [741, 299] width 100 height 28
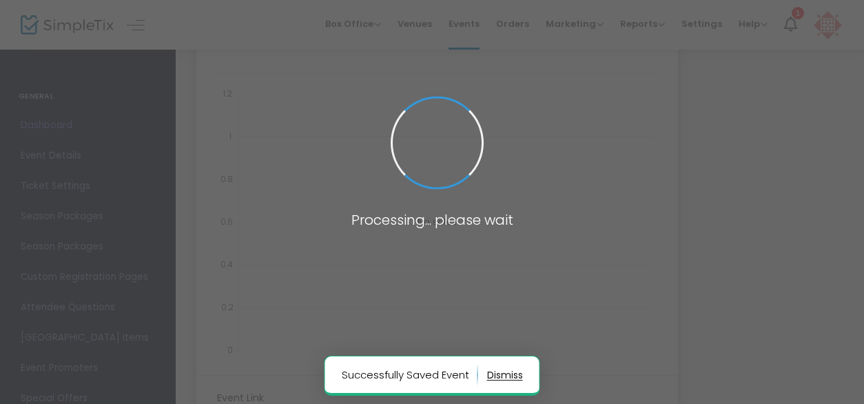
type input "[URL][DOMAIN_NAME]"
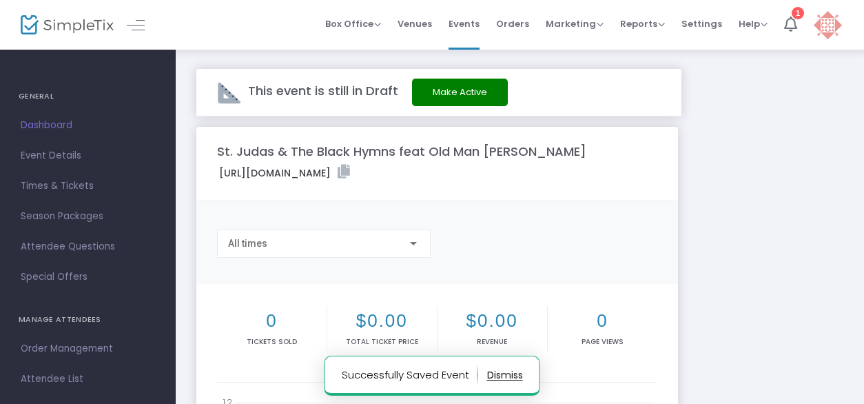
click at [414, 249] on div at bounding box center [413, 243] width 12 height 11
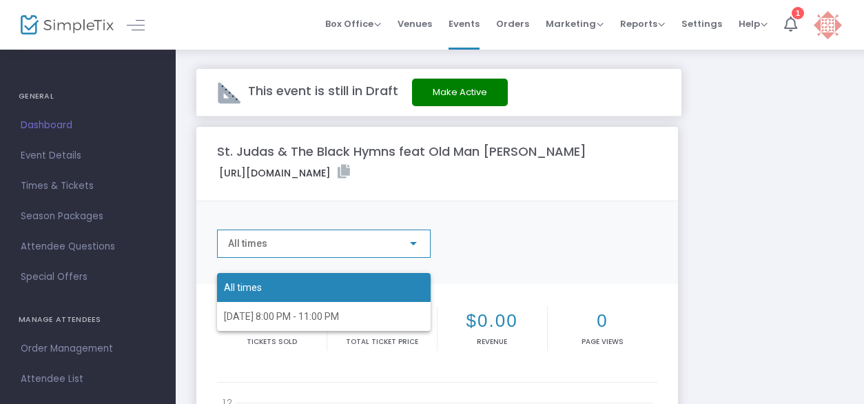
click at [514, 222] on div at bounding box center [432, 202] width 864 height 404
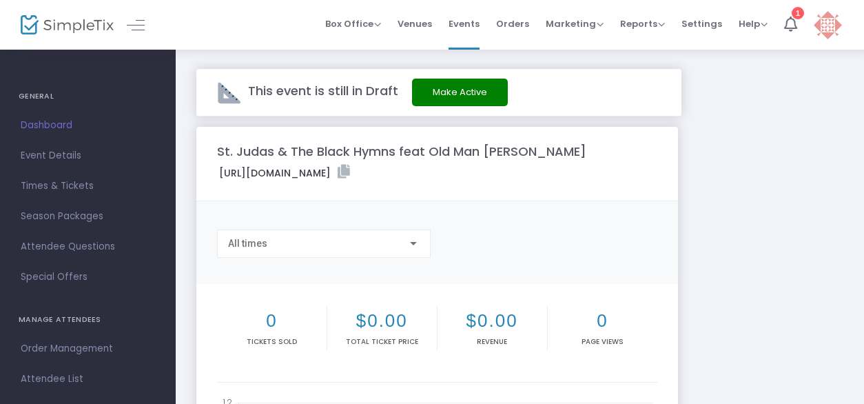
drag, startPoint x: 267, startPoint y: 185, endPoint x: 255, endPoint y: 198, distance: 17.1
click at [255, 185] on div "[URL][DOMAIN_NAME]" at bounding box center [437, 175] width 454 height 21
click at [338, 179] on icon at bounding box center [344, 172] width 12 height 14
click at [445, 96] on button "Make Active" at bounding box center [460, 93] width 96 height 28
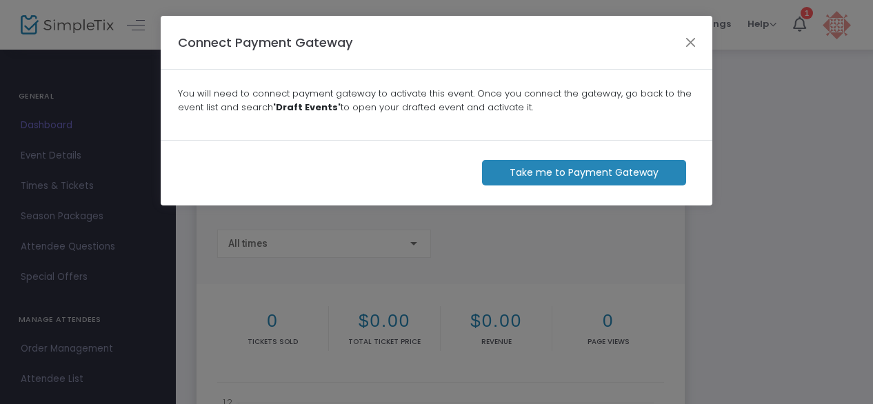
click at [528, 176] on m-button "Take me to Payment Gateway" at bounding box center [584, 173] width 204 height 26
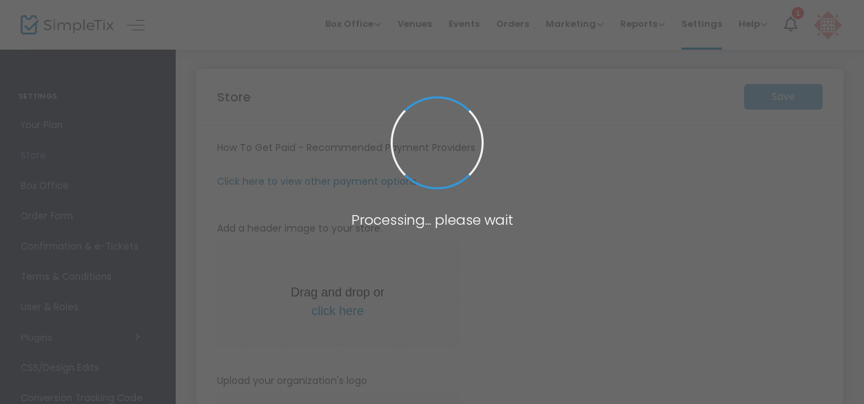
type input "https://PastLifeMgmt"
radio input "true"
radio input "false"
radio input "true"
type input "Past Life Mgmt"
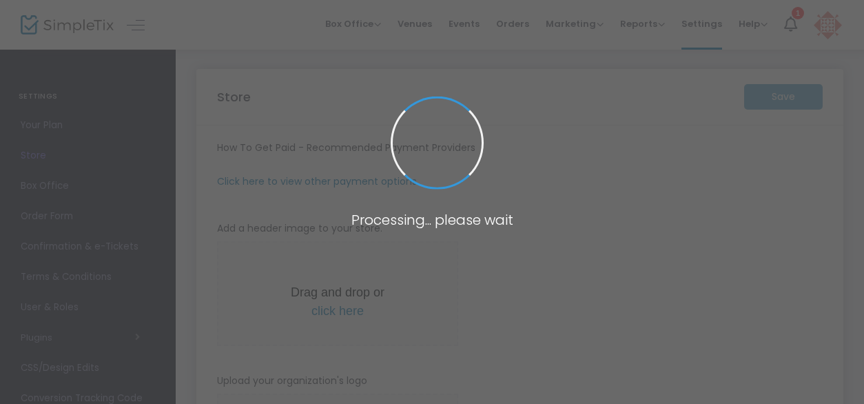
type input "9792970699"
type input "(UTC-06:00) Central Time (US & Canada)"
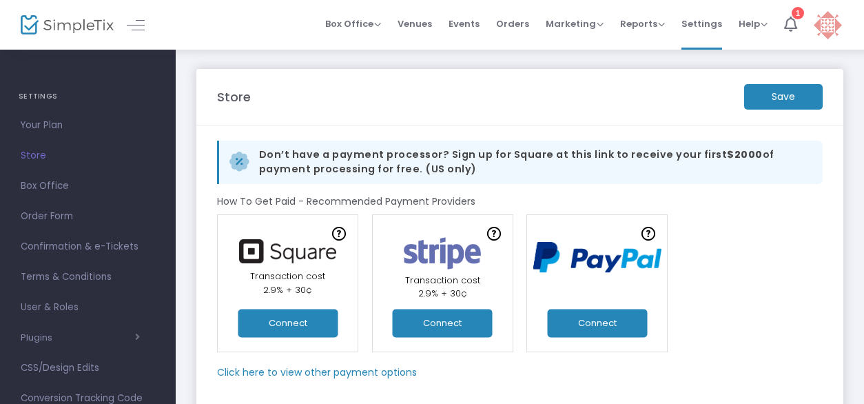
click at [582, 320] on button "Connect" at bounding box center [597, 323] width 100 height 28
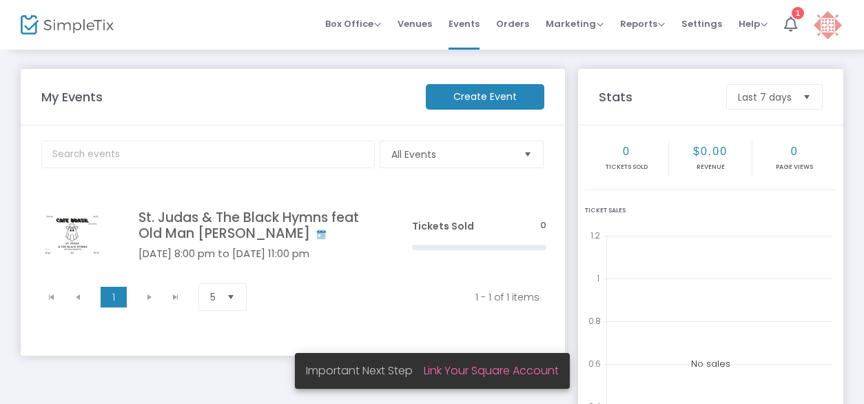
click at [460, 369] on link "Link Your Square Account" at bounding box center [491, 371] width 135 height 16
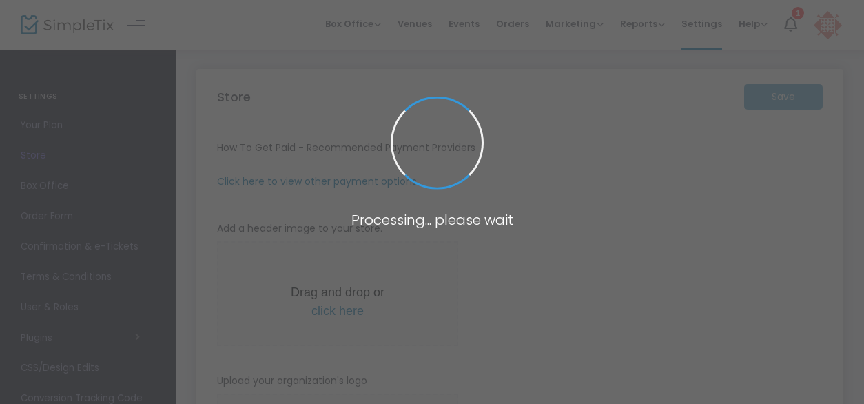
type input "[URL]"
radio input "true"
radio input "false"
radio input "true"
type input "Past Life Mgmt"
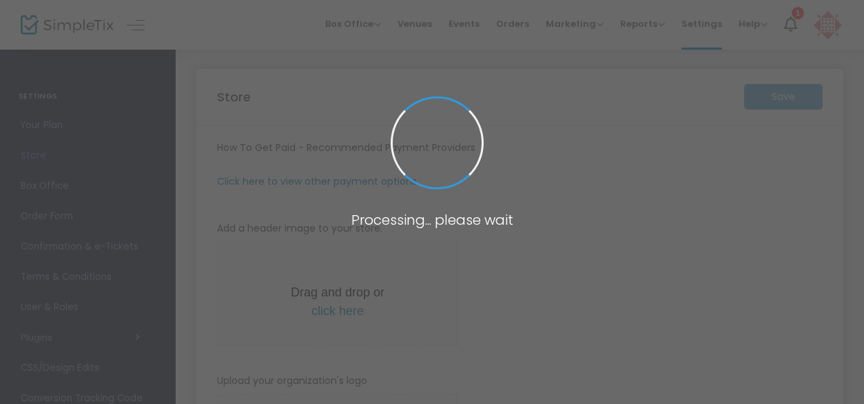
type input "9792970699"
type input "(UTC-06:00) Central Time ([GEOGRAPHIC_DATA] & [GEOGRAPHIC_DATA])"
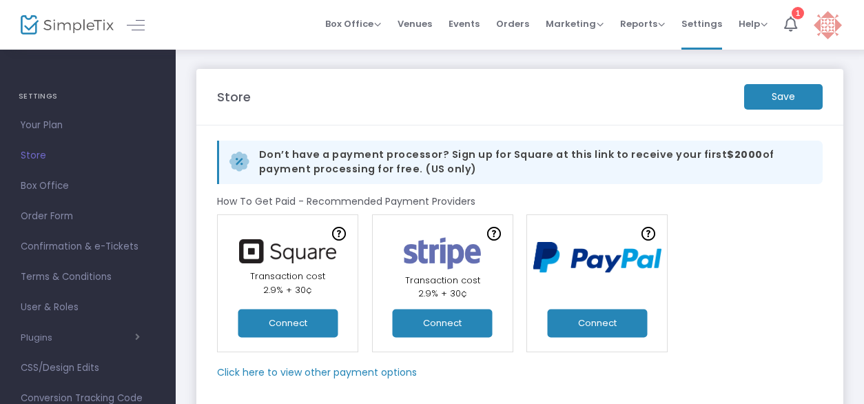
click at [594, 329] on button "Connect" at bounding box center [597, 323] width 100 height 28
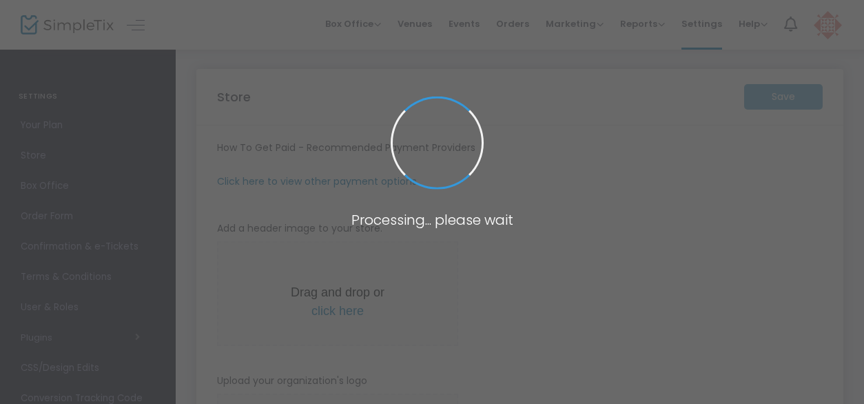
type input "[URL]"
radio input "true"
radio input "false"
radio input "true"
type input "Past Life Mgmt"
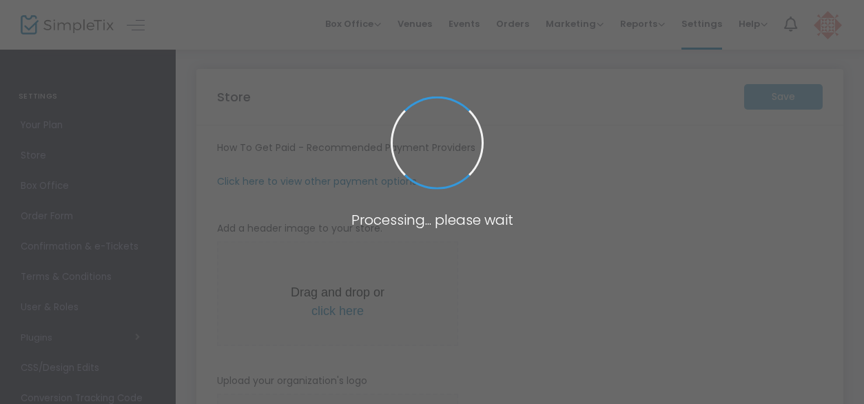
type input "9792970699"
type input "(UTC-06:00) Central Time ([GEOGRAPHIC_DATA] & [GEOGRAPHIC_DATA])"
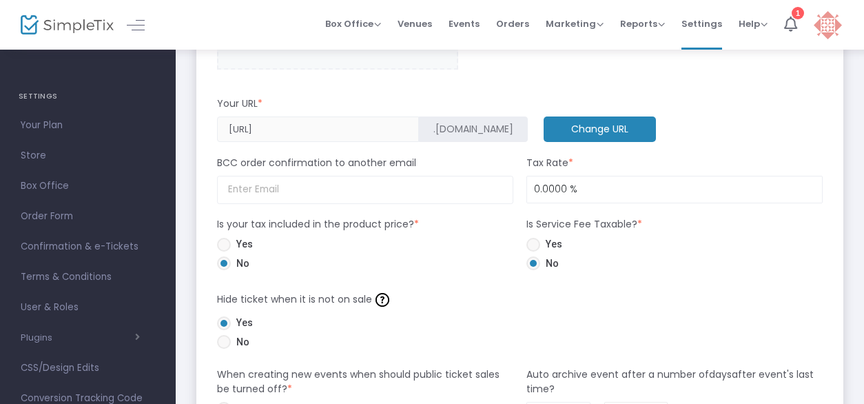
scroll to position [758, 0]
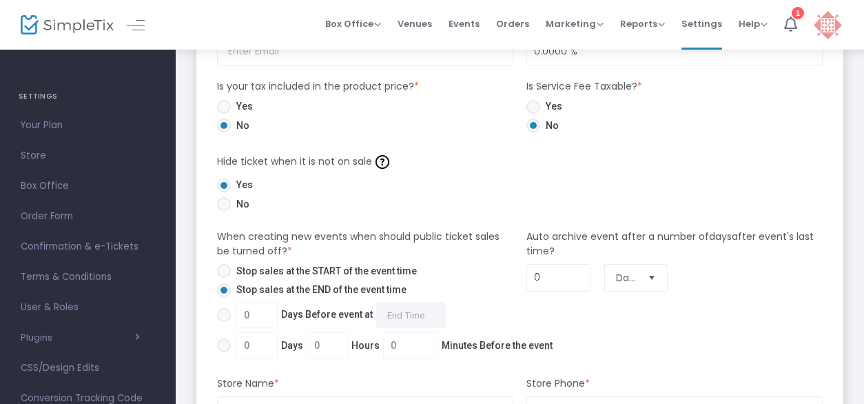
click at [224, 269] on span at bounding box center [224, 271] width 14 height 14
click at [224, 278] on input "Stop sales at the START of the event time" at bounding box center [223, 278] width 1 height 1
radio input "true"
click at [226, 313] on span at bounding box center [224, 315] width 14 height 14
click at [224, 322] on input "0 Days Before event at Required." at bounding box center [223, 322] width 1 height 1
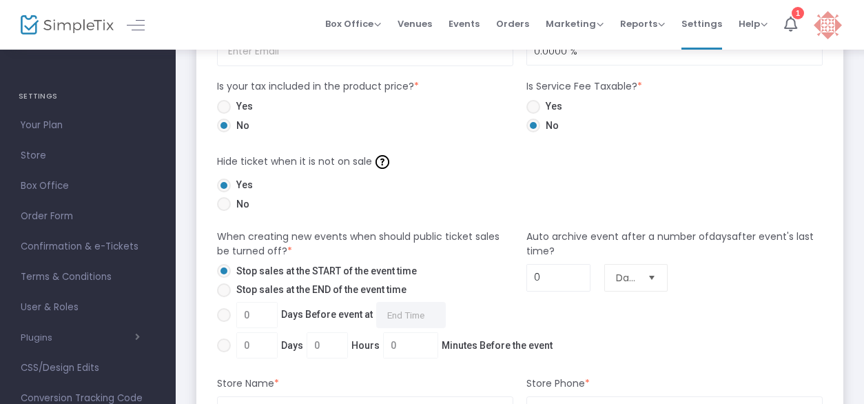
radio input "true"
click at [251, 315] on input "0" at bounding box center [257, 315] width 40 height 26
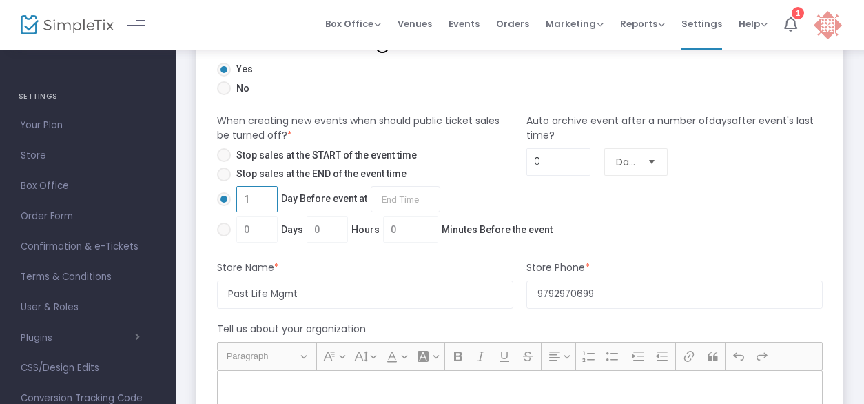
scroll to position [896, 0]
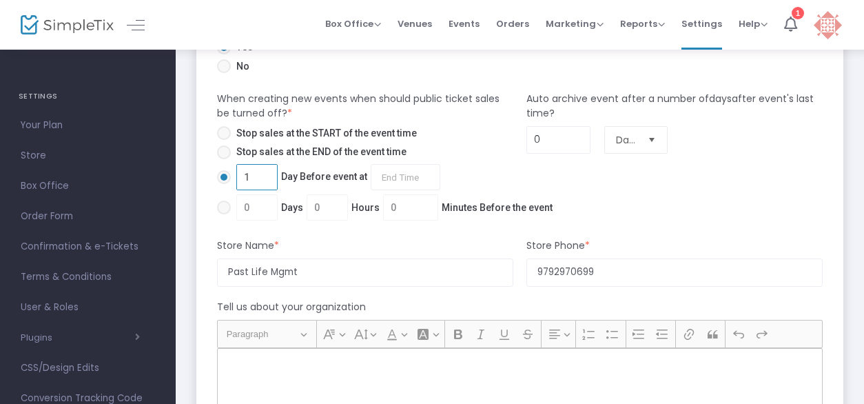
type input "1"
click at [333, 246] on div "Store Name *" at bounding box center [364, 248] width 309 height 20
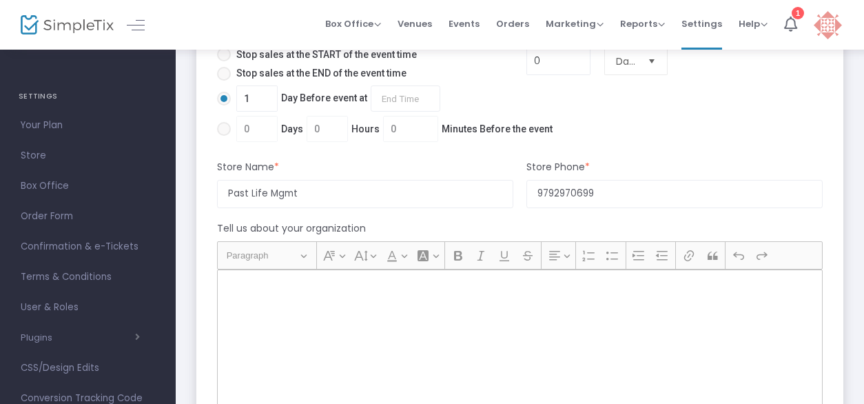
scroll to position [1034, 0]
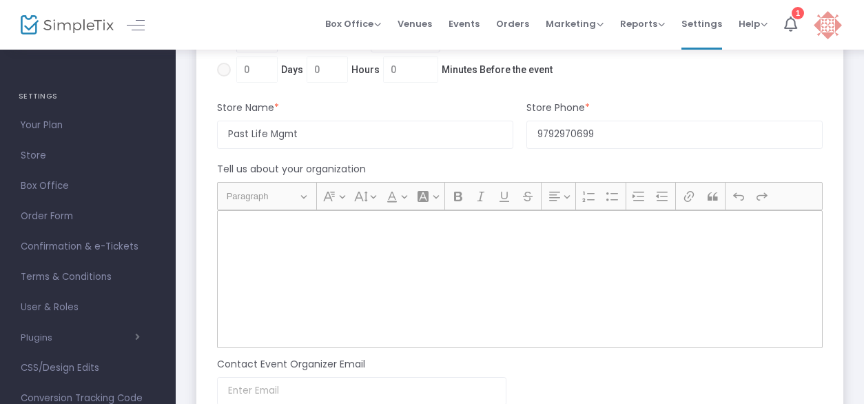
click at [297, 229] on p "Rich Text Editor, main" at bounding box center [519, 226] width 593 height 14
click at [257, 225] on p "Rich Text Editor, main" at bounding box center [519, 226] width 593 height 14
click at [244, 215] on div "Rich Text Editor, main" at bounding box center [520, 279] width 606 height 138
click at [310, 272] on div "Rich Text Editor, main" at bounding box center [520, 279] width 606 height 138
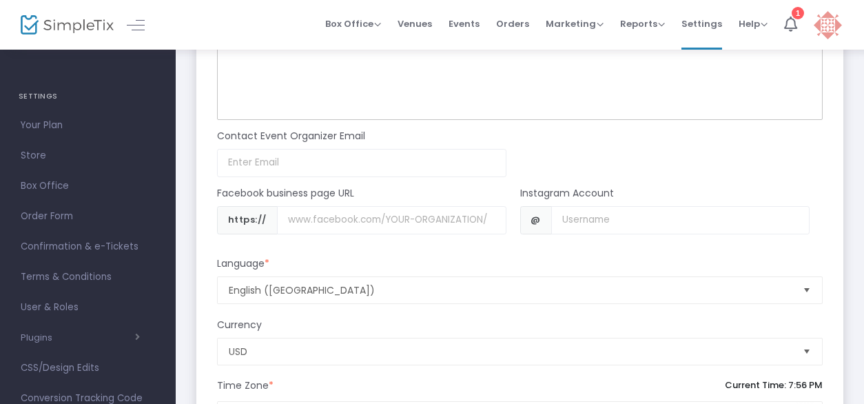
scroll to position [1241, 0]
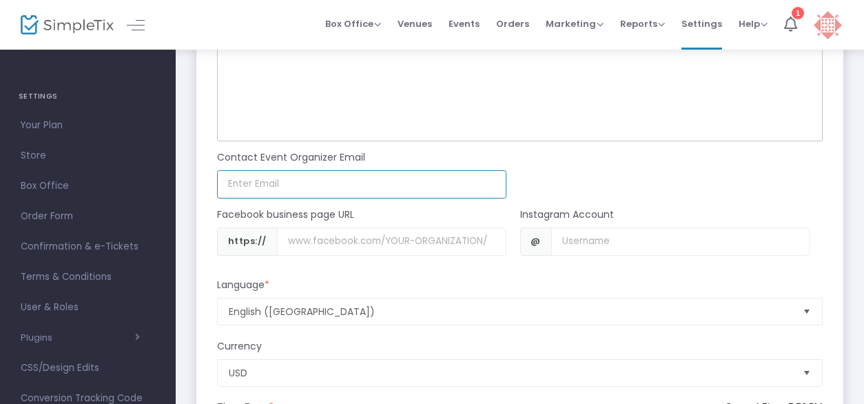
click at [311, 179] on input at bounding box center [361, 184] width 289 height 28
type input "[EMAIL_ADDRESS][DOMAIN_NAME]"
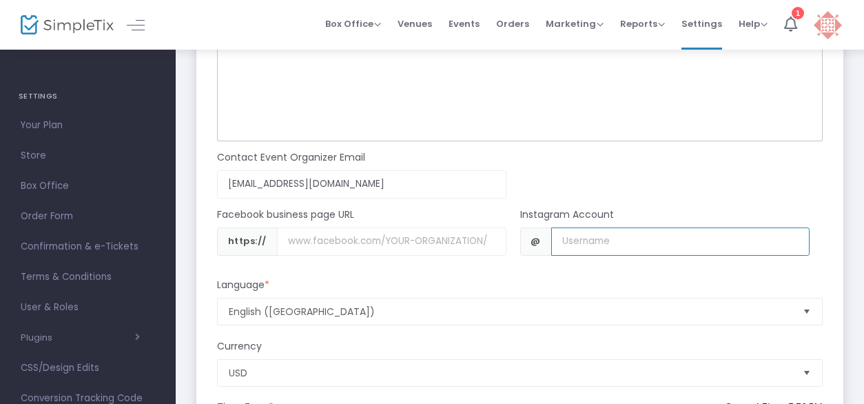
click at [638, 238] on input "Username" at bounding box center [680, 241] width 258 height 28
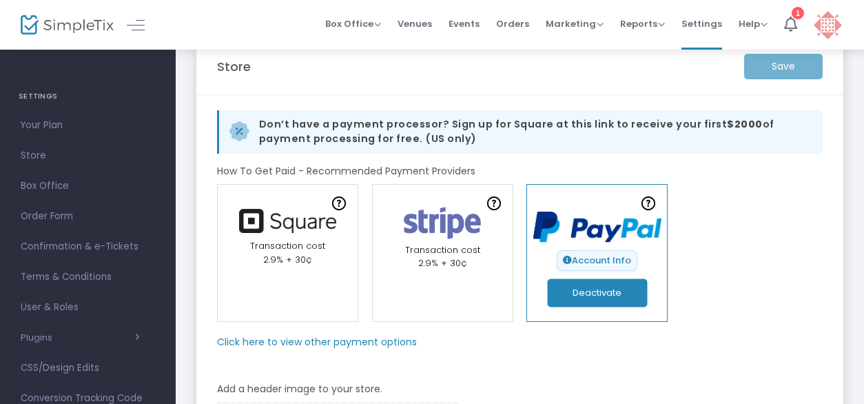
scroll to position [0, 0]
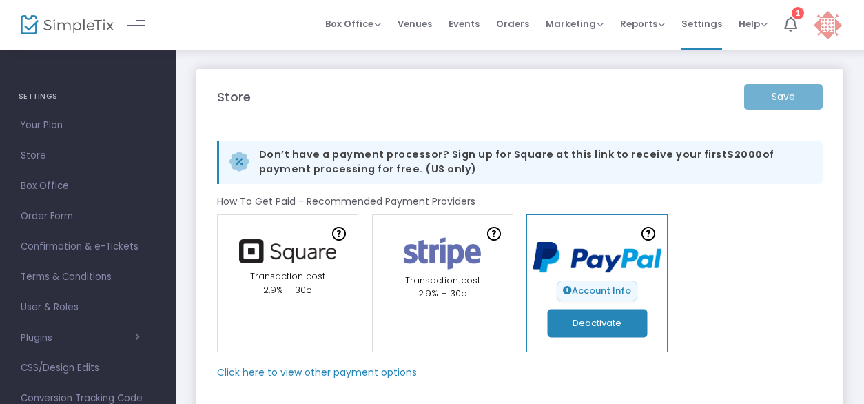
type input "jakeallennnnn"
click at [779, 94] on div "Save" at bounding box center [783, 97] width 92 height 26
click at [773, 101] on div "Save" at bounding box center [783, 97] width 92 height 26
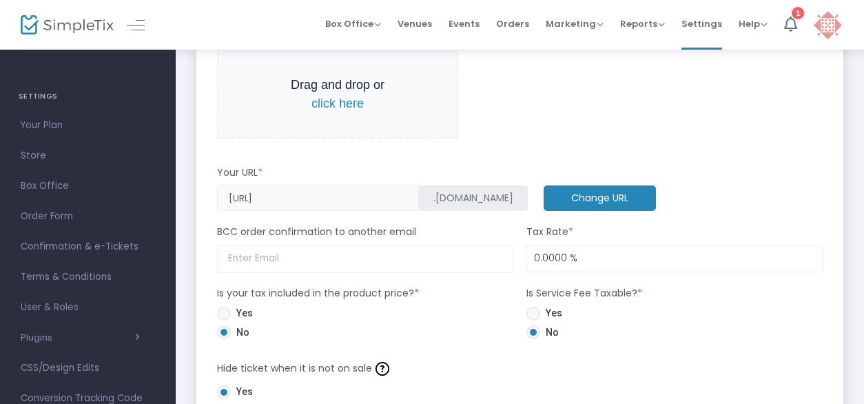
scroll to position [689, 0]
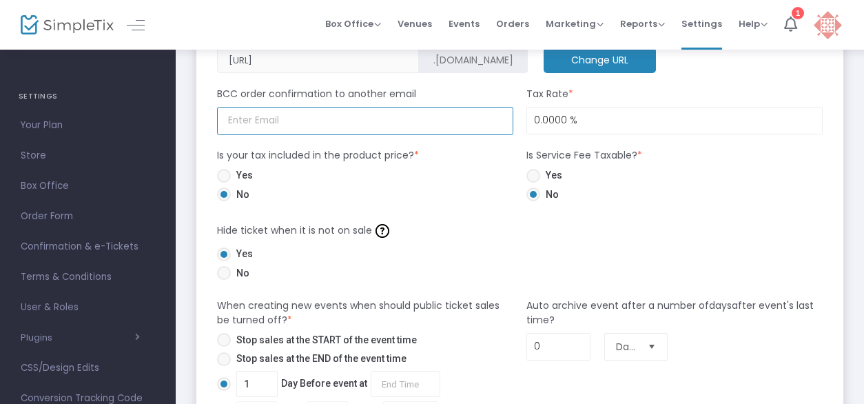
click at [285, 122] on input at bounding box center [365, 121] width 296 height 28
type input "couchloq7@gmail.com"
click at [587, 206] on form "Don’t have a payment processor? Sign up for Square at this link to receive your…" at bounding box center [520, 226] width 606 height 1550
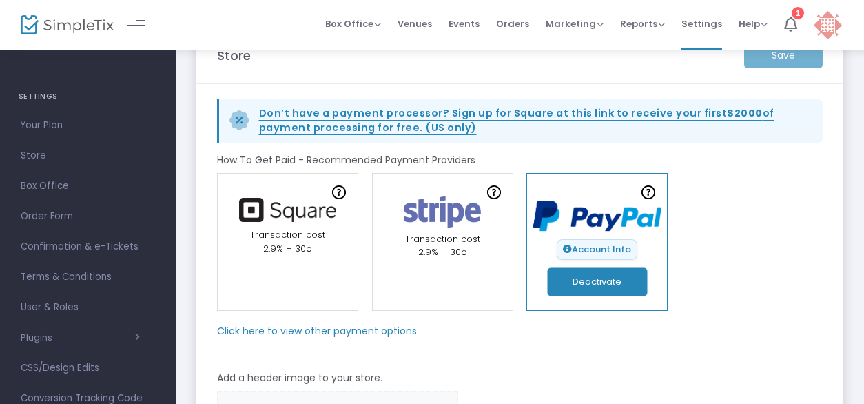
scroll to position [0, 0]
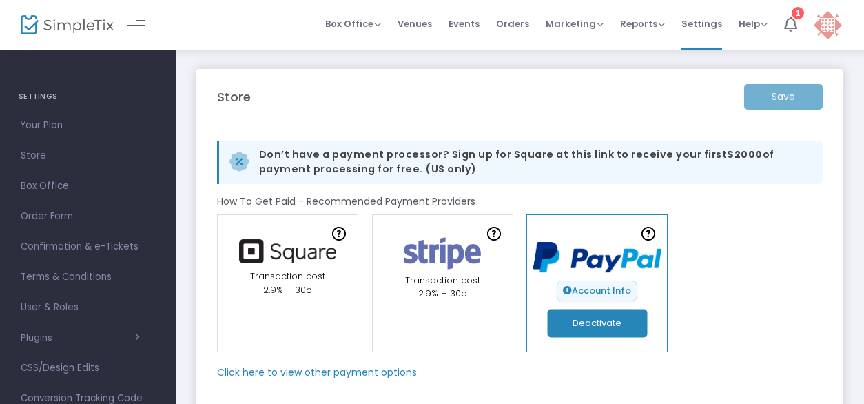
click at [806, 99] on div "Save" at bounding box center [783, 97] width 92 height 26
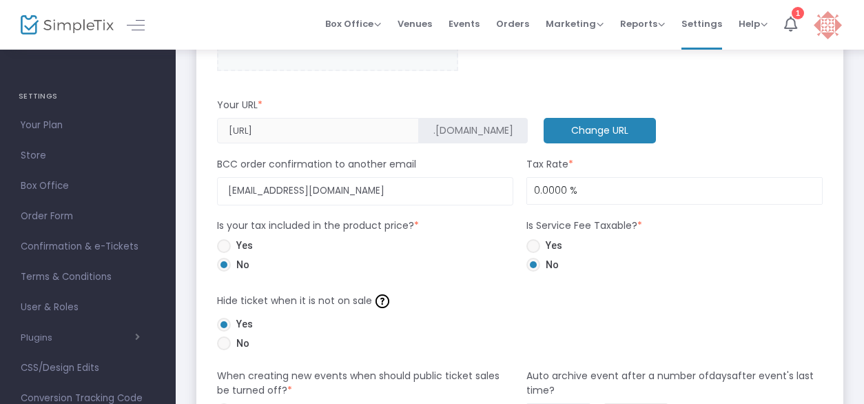
scroll to position [620, 0]
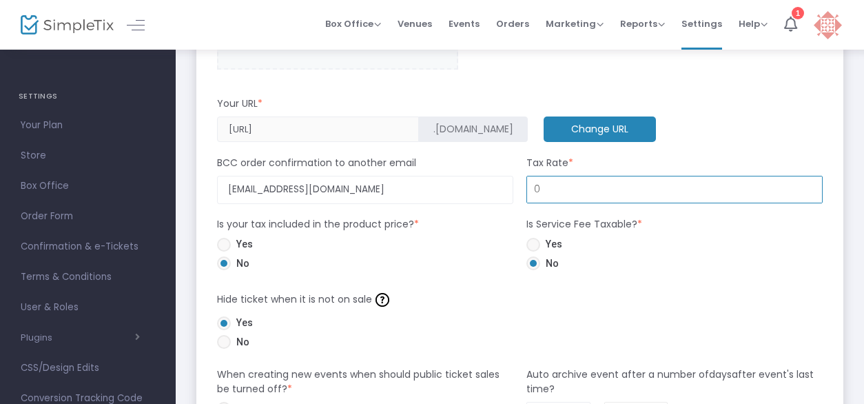
click at [562, 194] on input "0" at bounding box center [674, 189] width 295 height 26
type input "0.0800 %"
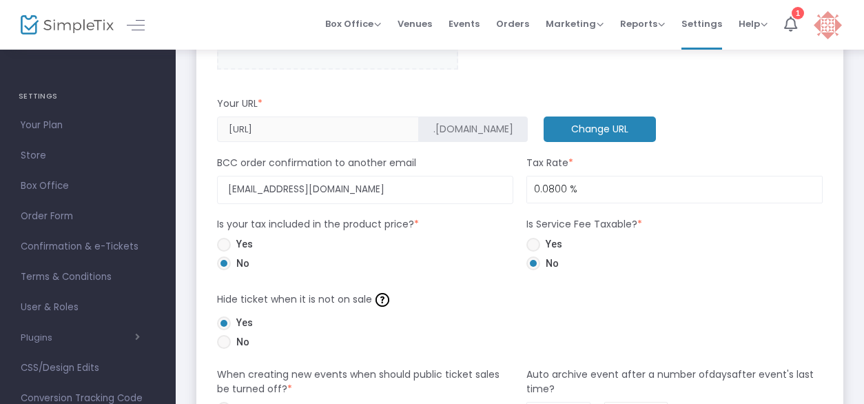
click at [689, 97] on div "Your URL *" at bounding box center [520, 106] width 620 height 20
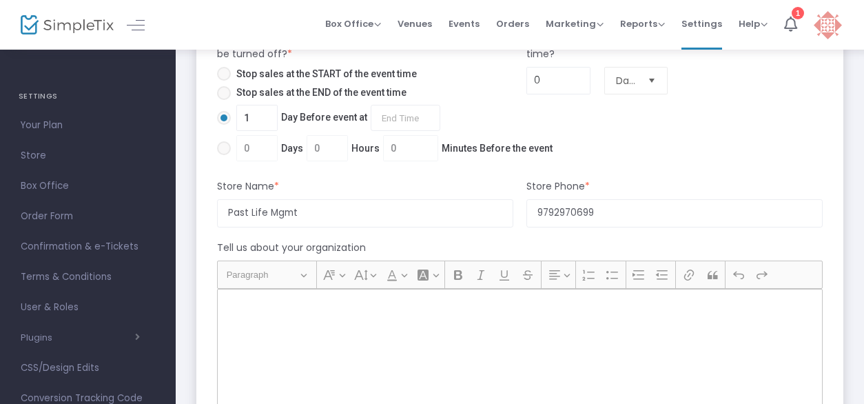
scroll to position [1103, 0]
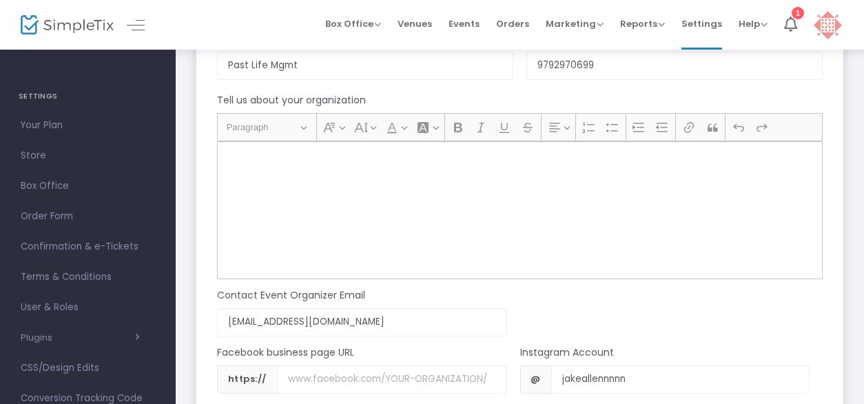
click at [382, 174] on div "Rich Text Editor, main" at bounding box center [520, 210] width 606 height 138
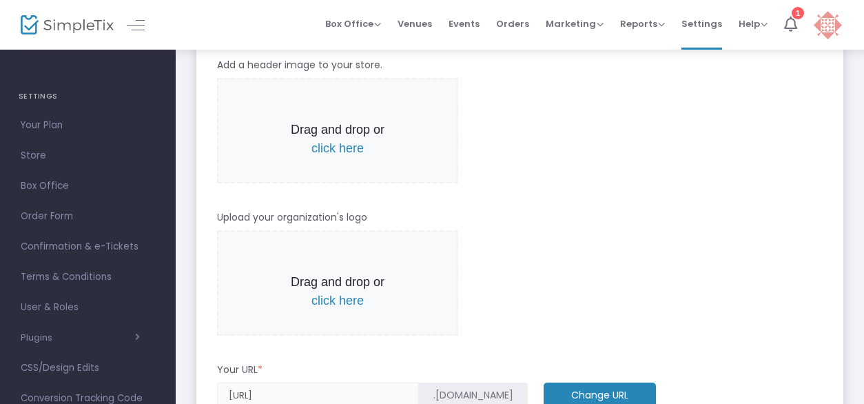
scroll to position [0, 0]
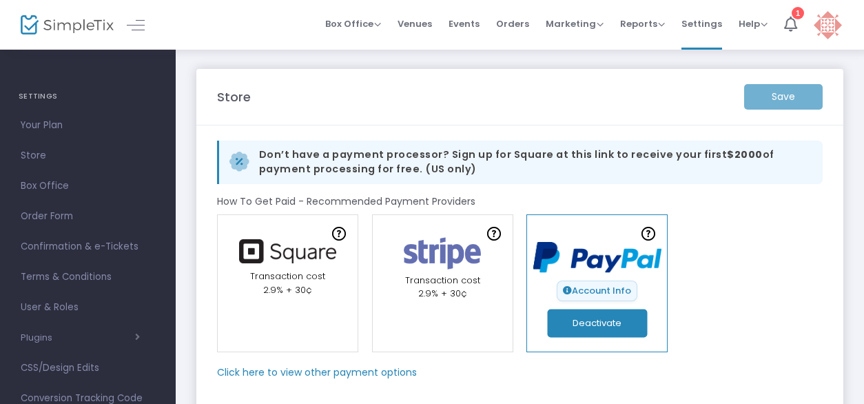
click at [774, 93] on div "Save" at bounding box center [783, 97] width 92 height 26
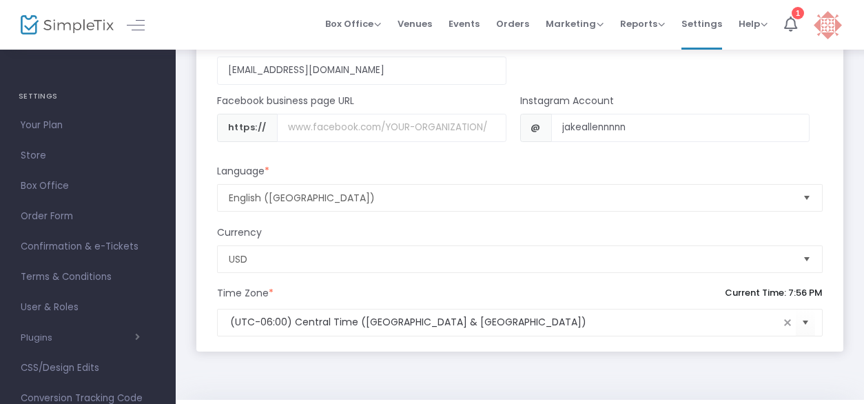
scroll to position [1388, 0]
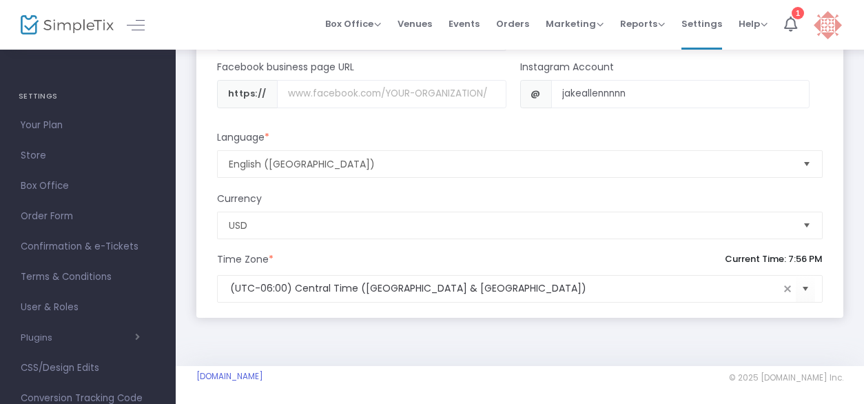
click at [809, 223] on span "Select" at bounding box center [807, 225] width 23 height 23
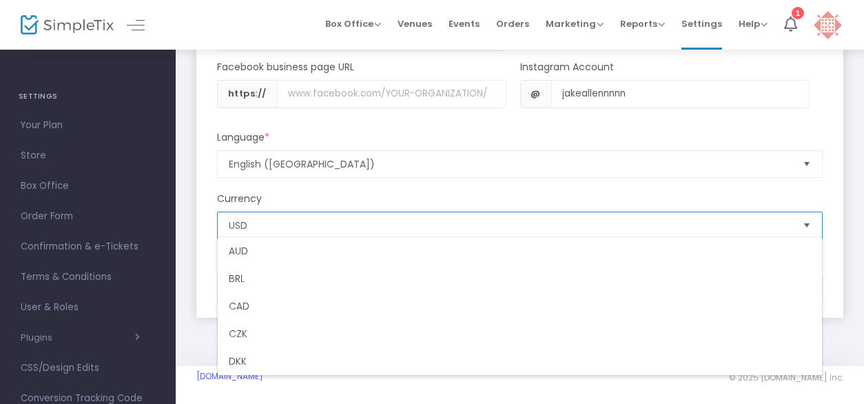
scroll to position [551, 0]
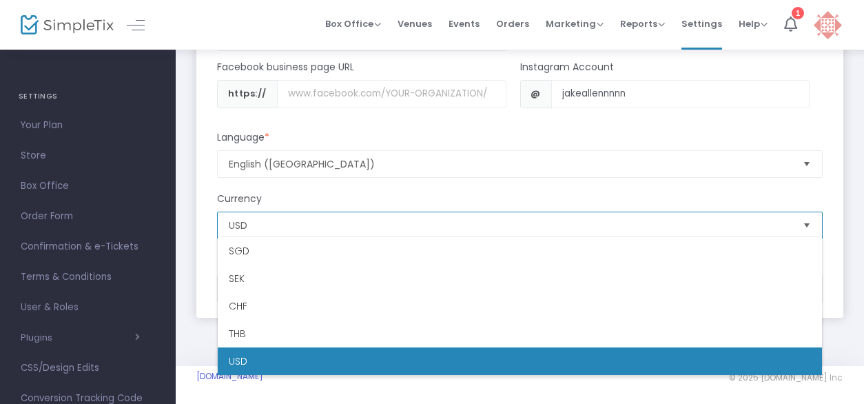
click at [809, 223] on span "Select" at bounding box center [807, 225] width 23 height 23
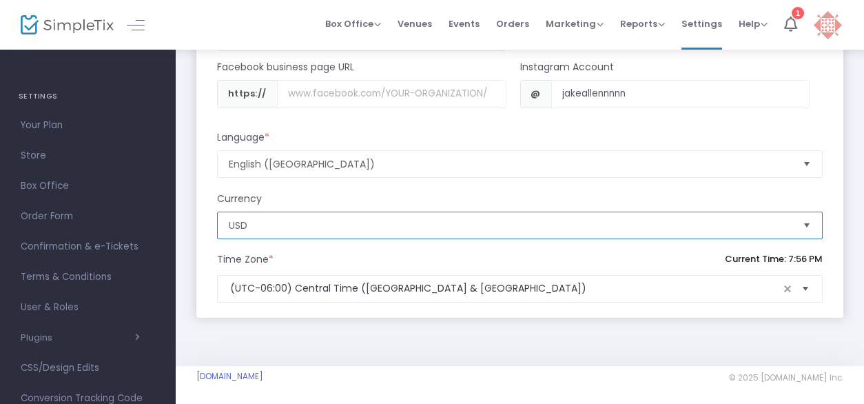
click at [808, 283] on span "Select" at bounding box center [806, 288] width 23 height 23
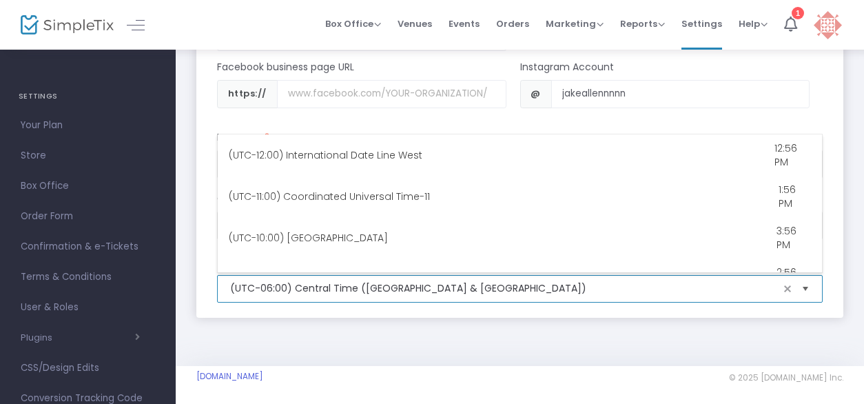
scroll to position [482, 0]
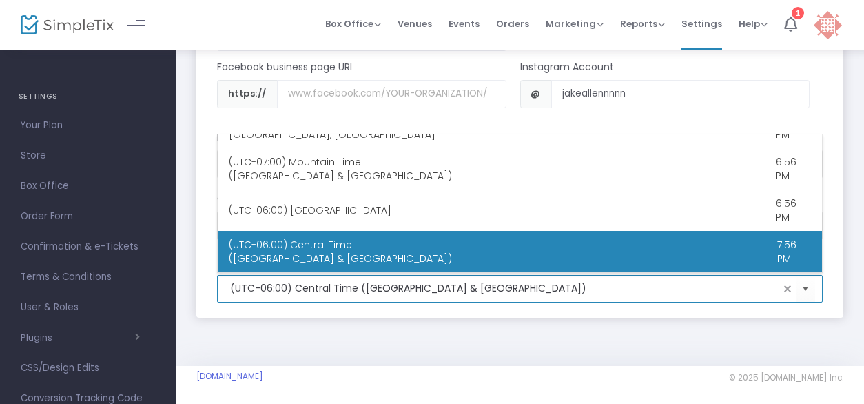
click at [460, 250] on Time "(UTC-06:00) Central Time (US & Canada) 7:56 PM" at bounding box center [520, 251] width 604 height 41
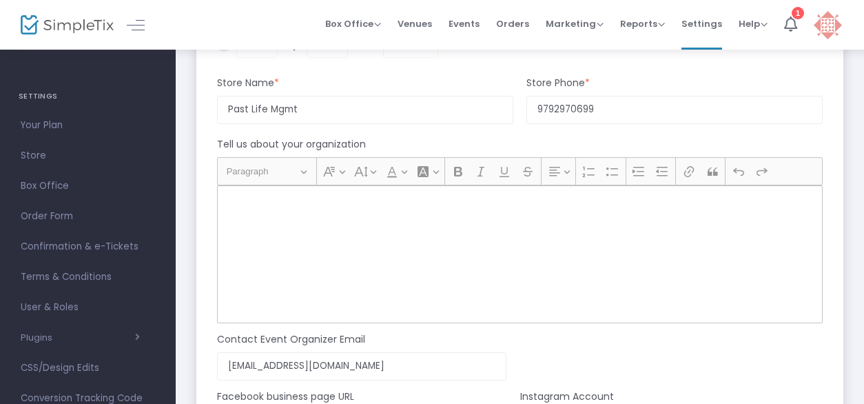
scroll to position [1043, 0]
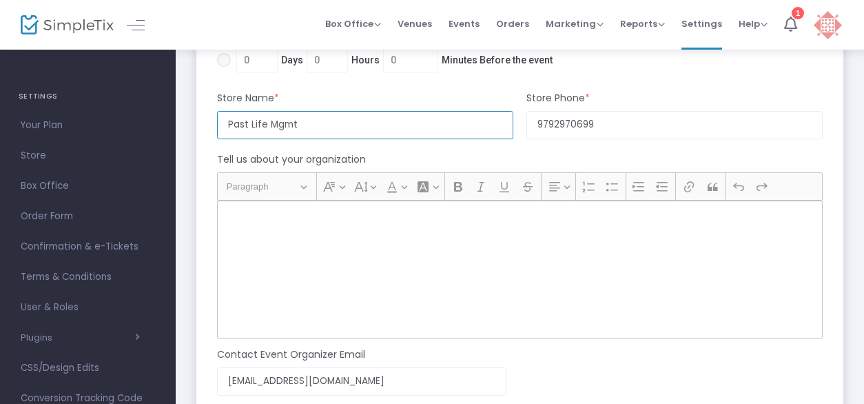
click at [398, 134] on input "Past Life Mgmt" at bounding box center [365, 125] width 296 height 28
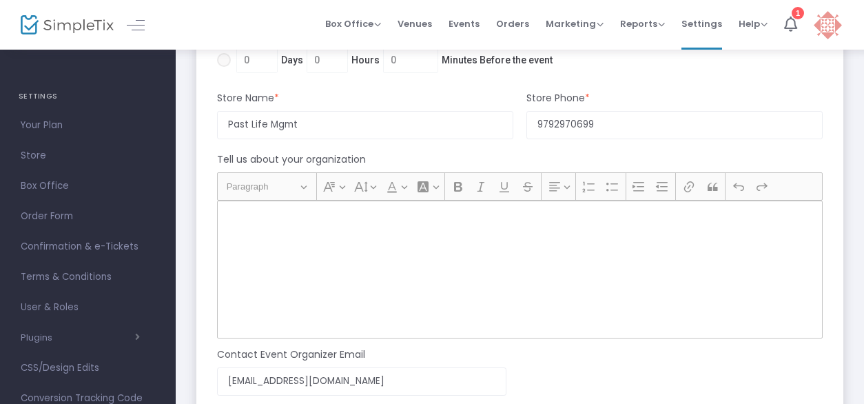
click at [367, 259] on div "Rich Text Editor, main" at bounding box center [520, 270] width 606 height 138
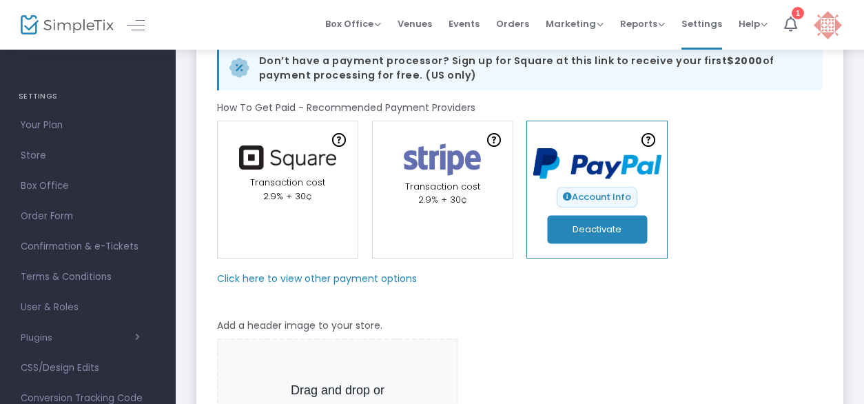
scroll to position [0, 0]
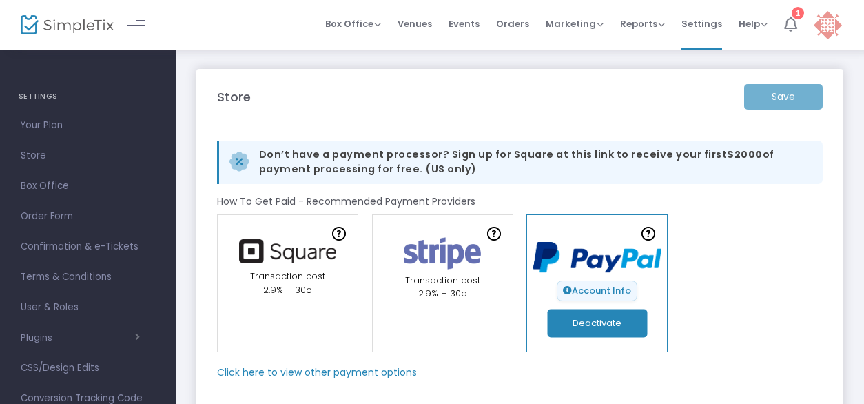
click at [790, 20] on icon at bounding box center [790, 24] width 13 height 15
click at [761, 23] on span "Help" at bounding box center [753, 23] width 29 height 13
click at [765, 72] on li "Contact Support" at bounding box center [789, 72] width 101 height 27
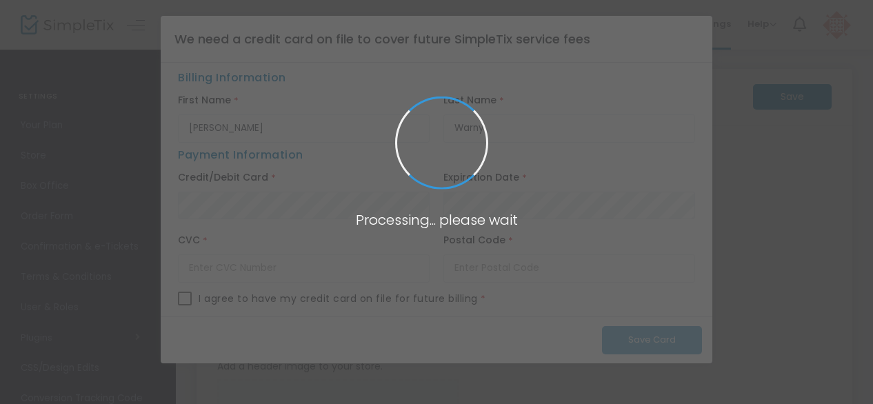
type input "[URL]"
radio input "true"
radio input "false"
radio input "true"
type input "Past Life Mgmt"
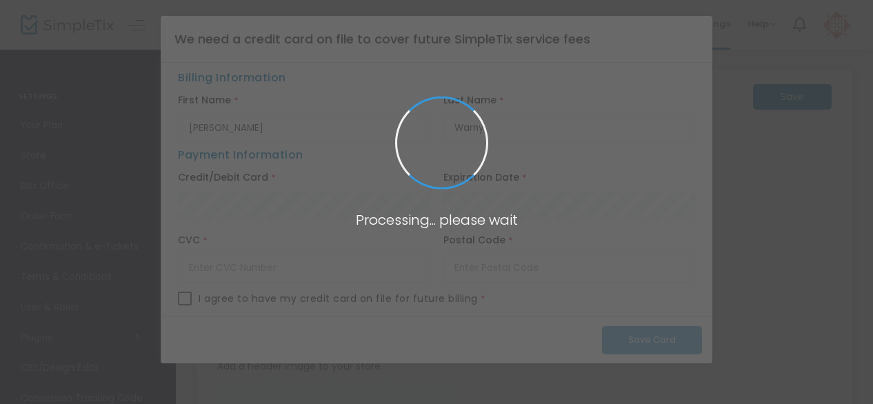
type input "9792970699"
type input "(UTC-06:00) Central Time (US & Canada)"
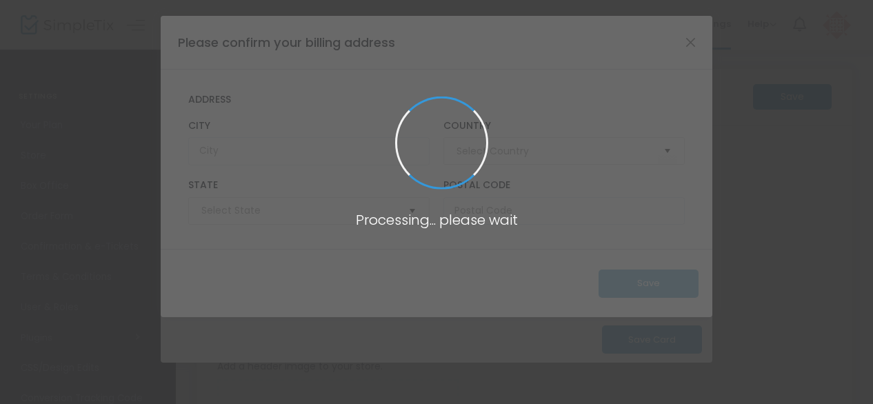
type input "United States"
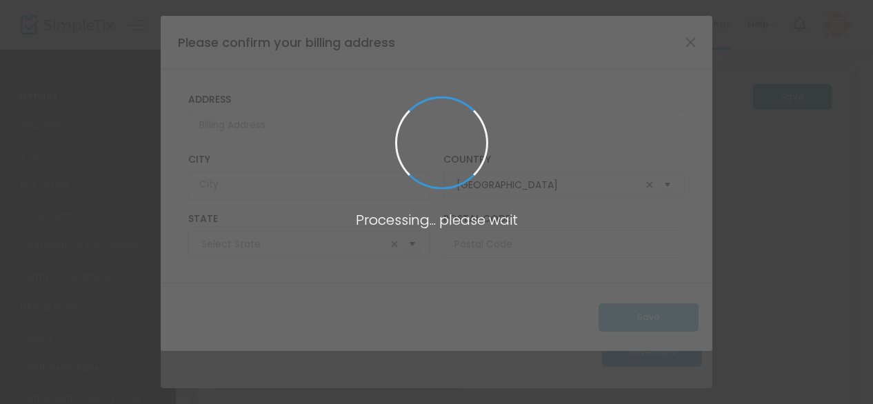
type input "Texas"
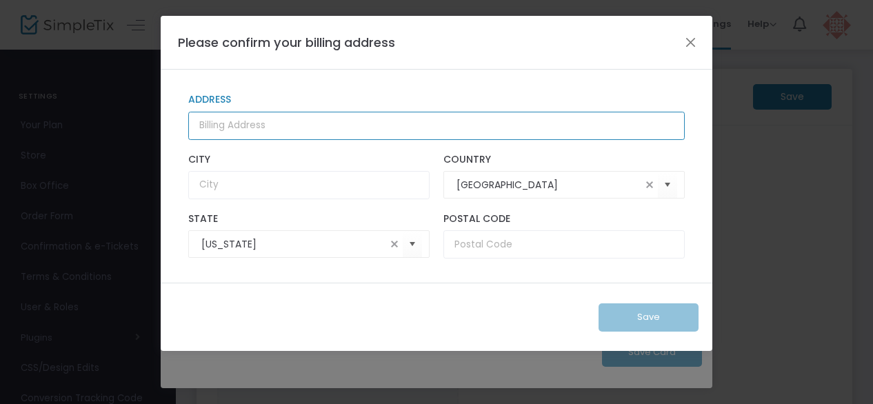
click at [391, 129] on input "Address" at bounding box center [436, 126] width 496 height 28
type input "7014 Avenue C"
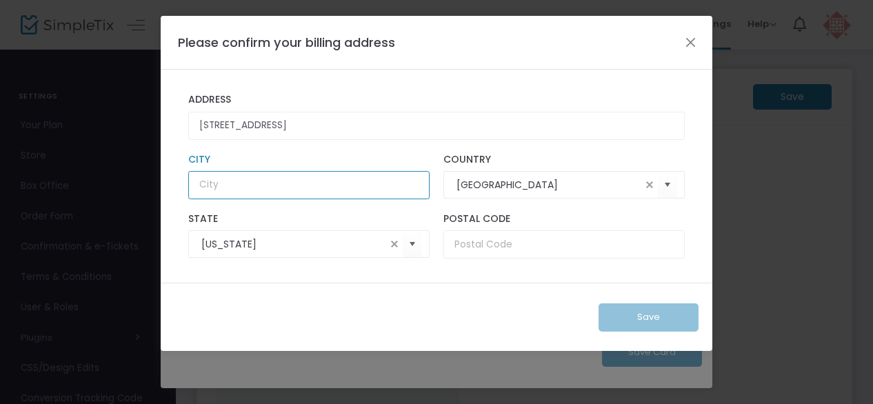
type input "Houston"
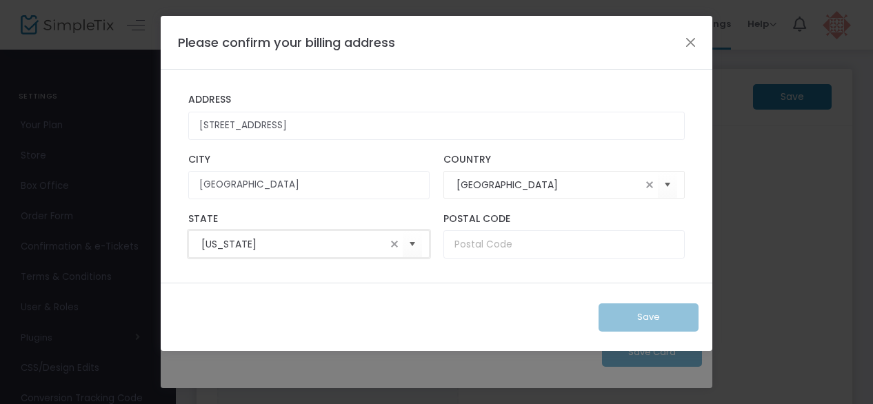
type input "TX"
type input "77011"
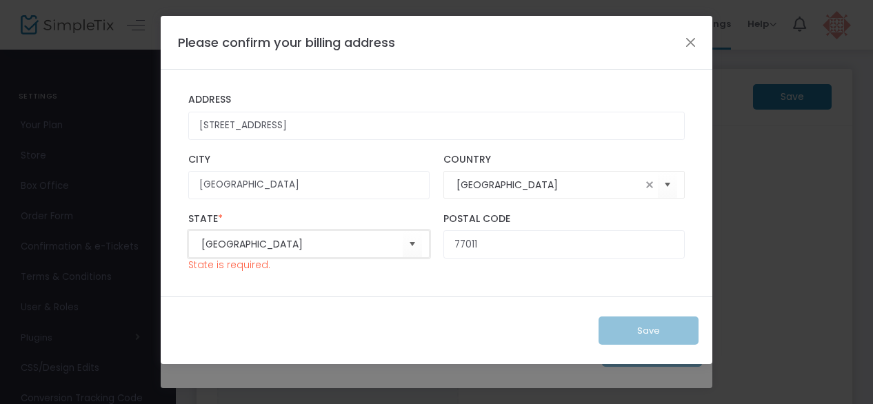
type input "TX"
click at [394, 243] on span at bounding box center [394, 243] width 11 height 11
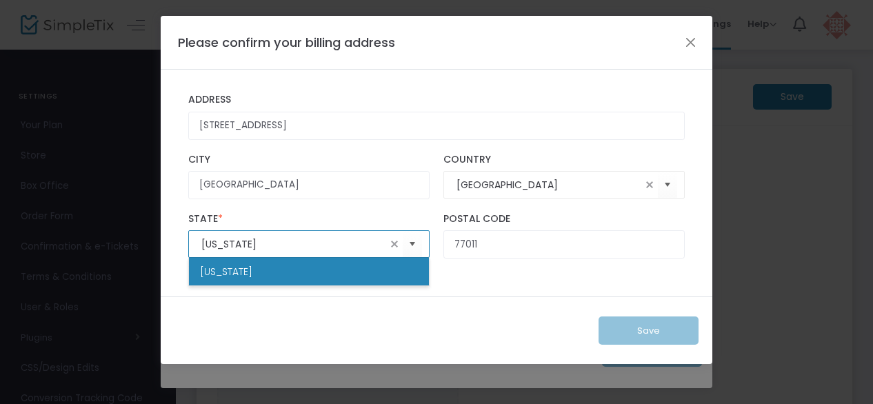
type input "Texas"
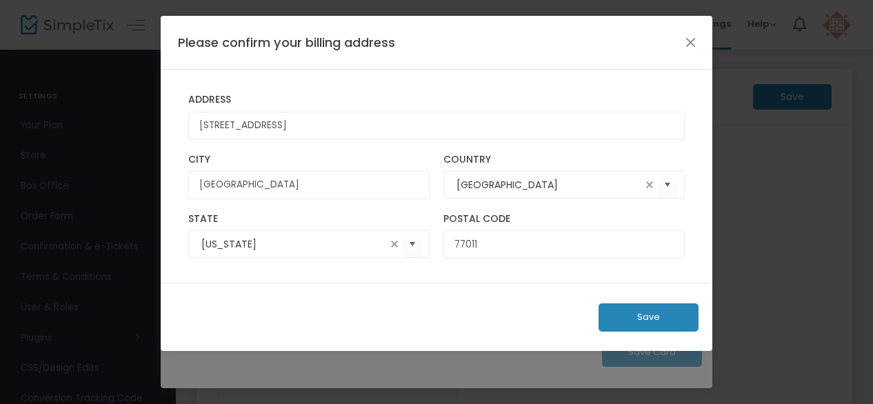
click at [509, 314] on div "Save" at bounding box center [436, 317] width 551 height 68
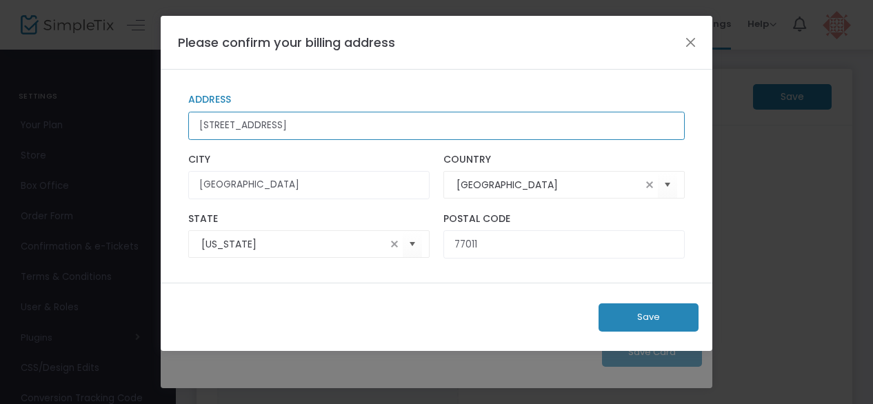
click at [349, 128] on input "7014 Avenue C" at bounding box center [436, 126] width 496 height 28
type input "7014 Avenue C Unit B"
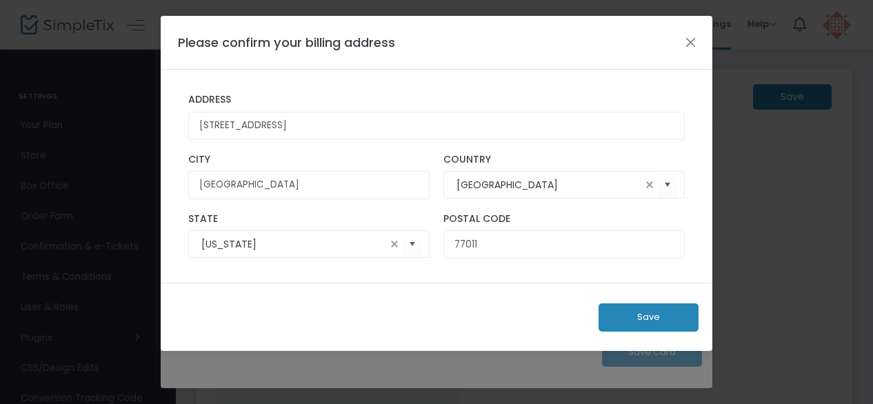
click at [658, 304] on button "Save" at bounding box center [648, 317] width 100 height 28
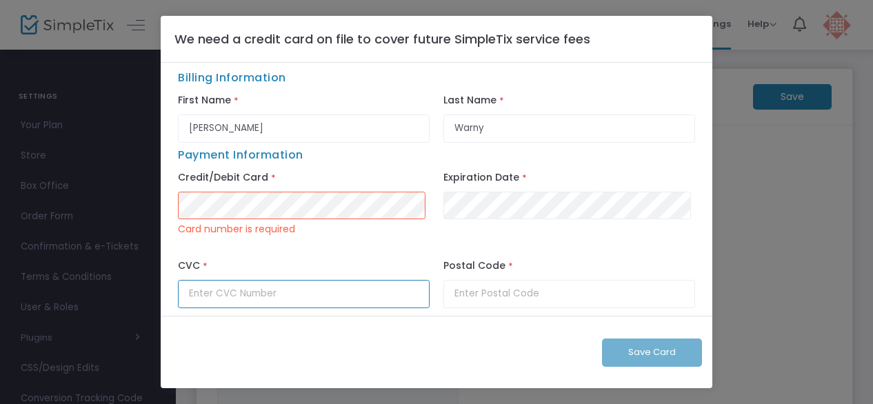
type input "436"
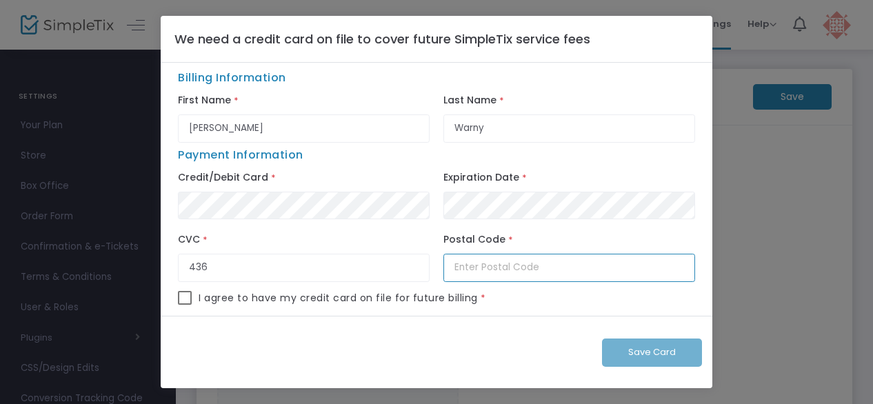
click at [474, 265] on input "text" at bounding box center [569, 268] width 252 height 28
type input "77011"
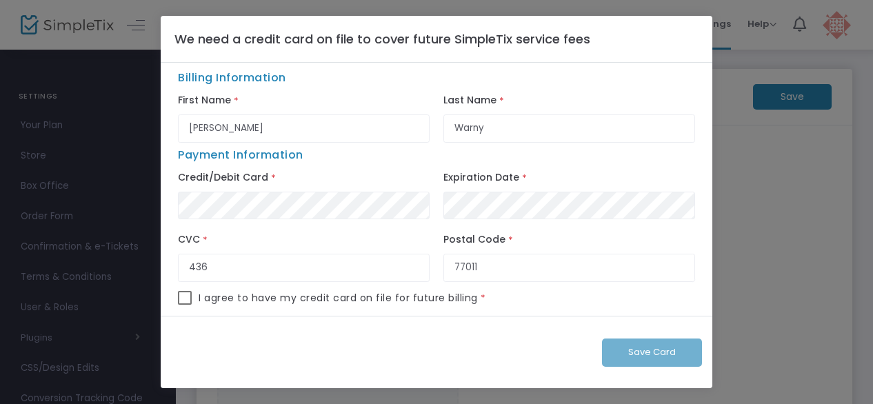
click at [419, 82] on span "Billing Information" at bounding box center [436, 80] width 531 height 21
click at [187, 299] on span at bounding box center [185, 298] width 14 height 14
click at [185, 305] on input "checkbox" at bounding box center [184, 305] width 1 height 1
checkbox input "true"
click at [631, 351] on span "Save Card" at bounding box center [652, 351] width 48 height 13
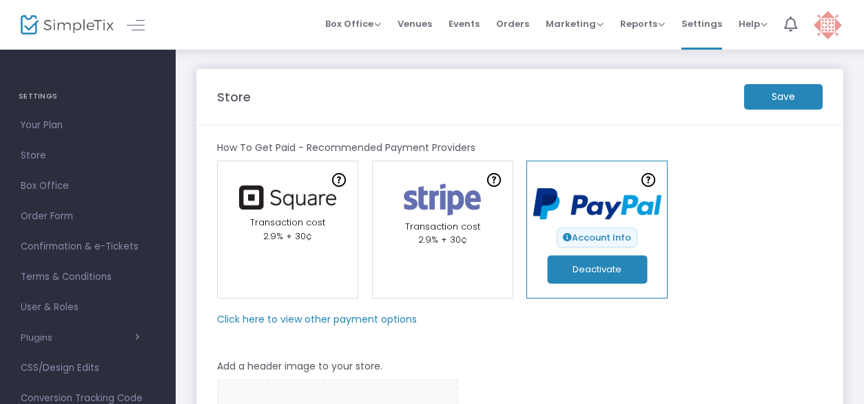
click at [794, 97] on m-button "Save" at bounding box center [783, 97] width 79 height 26
click at [471, 21] on span "Events" at bounding box center [464, 23] width 31 height 35
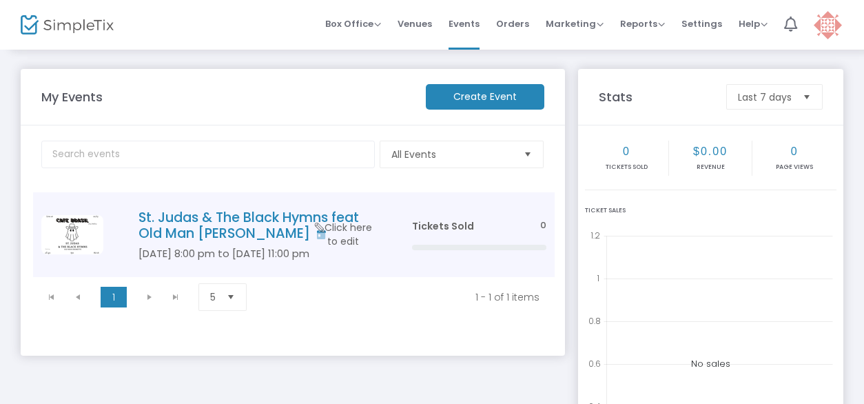
click at [207, 224] on h4 "St. Judas & The Black Hymns feat Old Man [PERSON_NAME]" at bounding box center [255, 226] width 232 height 32
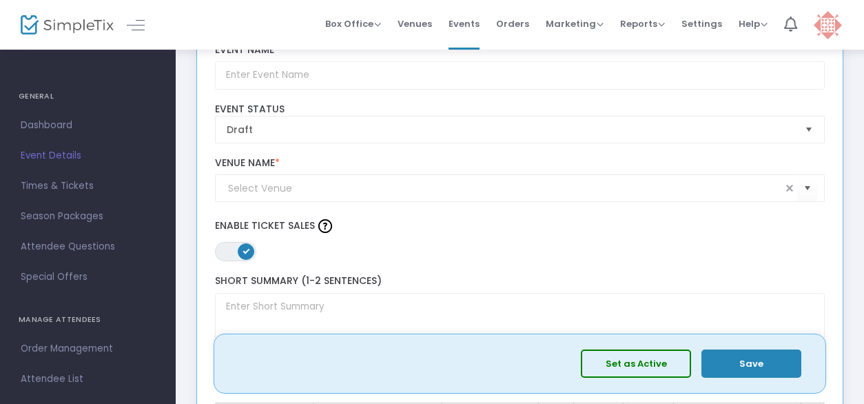
scroll to position [207, 0]
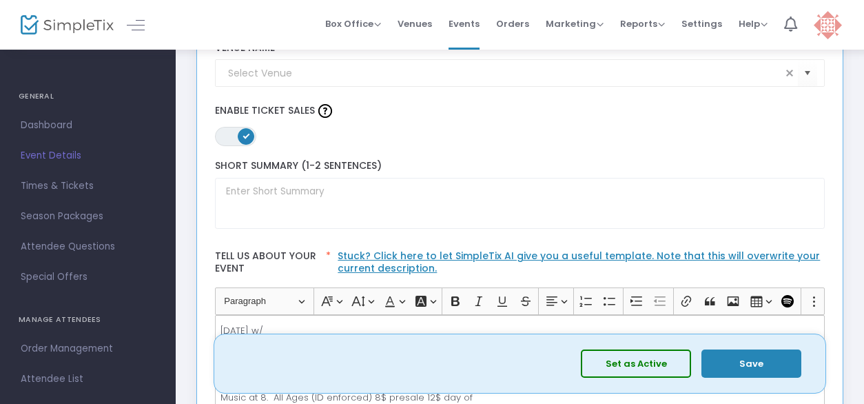
click at [623, 365] on button "Set as Active" at bounding box center [636, 363] width 110 height 28
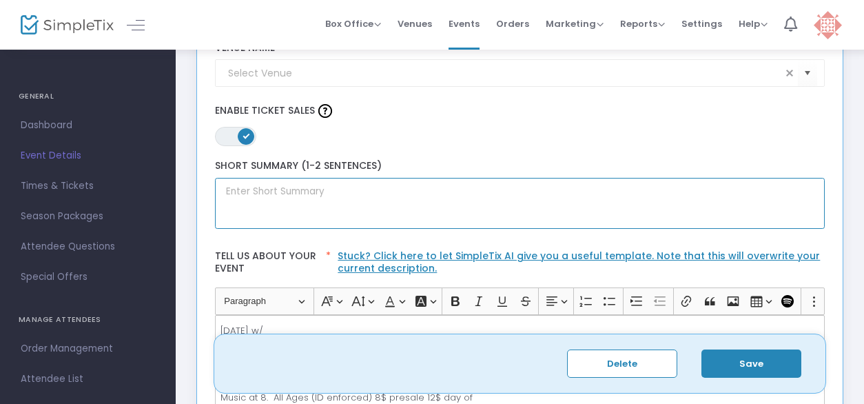
click at [437, 199] on textarea at bounding box center [520, 204] width 611 height 52
click at [344, 189] on textarea at bounding box center [520, 204] width 611 height 52
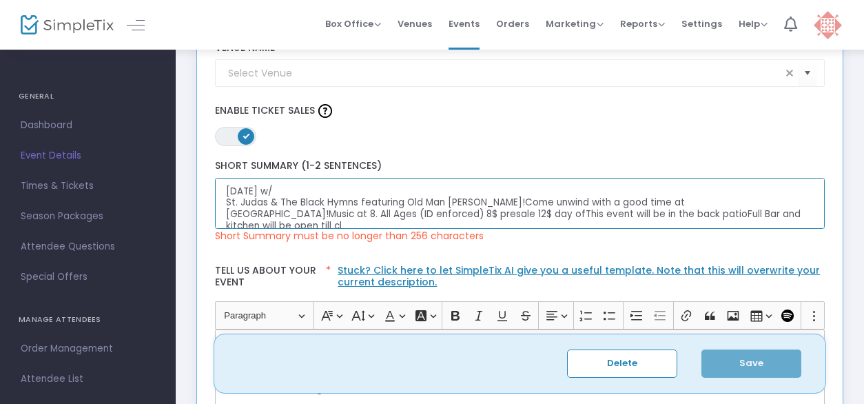
click at [492, 199] on textarea "Saturday October 25th w/ St. Judas & The Black Hymns featuring Old Man Shomette…" at bounding box center [520, 204] width 611 height 52
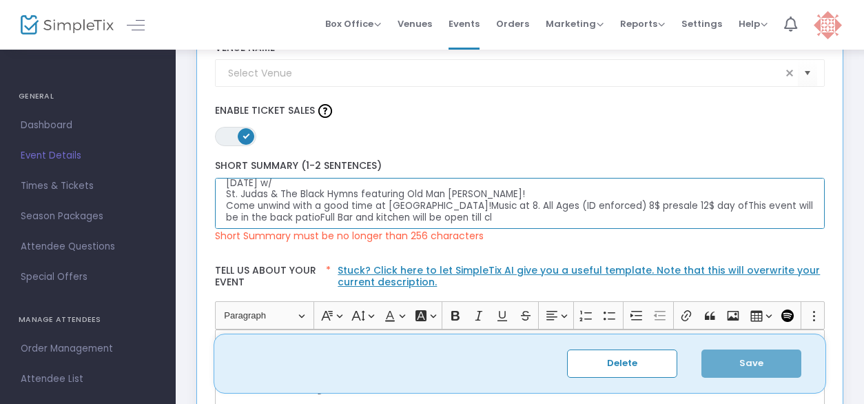
scroll to position [11, 0]
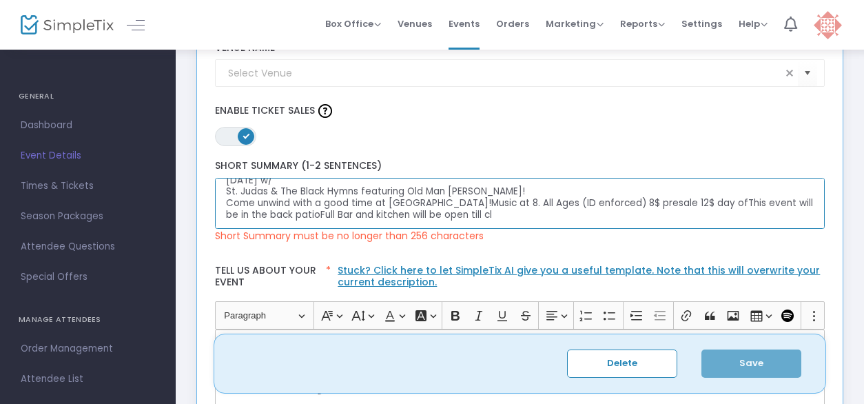
click at [472, 214] on textarea "Saturday October 25th w/ St. Judas & The Black Hymns featuring Old Man Shomette…" at bounding box center [520, 204] width 611 height 52
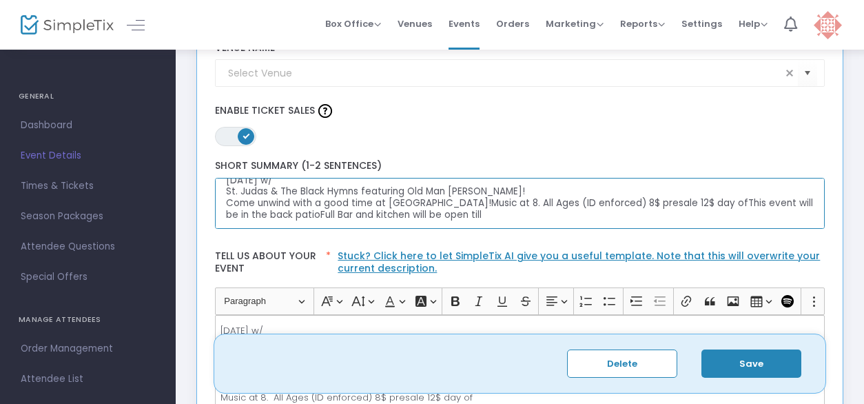
click at [435, 202] on textarea "Saturday October 25th w/ St. Judas & The Black Hymns featuring Old Man Shomette…" at bounding box center [520, 204] width 611 height 52
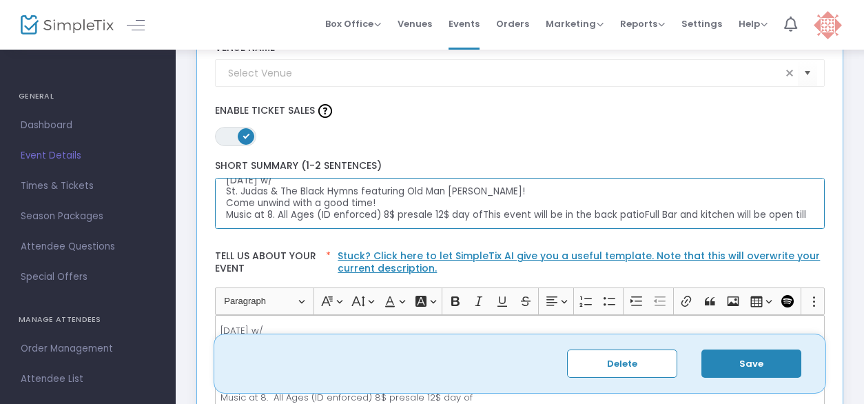
click at [477, 210] on textarea "Saturday October 25th w/ St. Judas & The Black Hymns featuring Old Man Shomette…" at bounding box center [520, 204] width 611 height 52
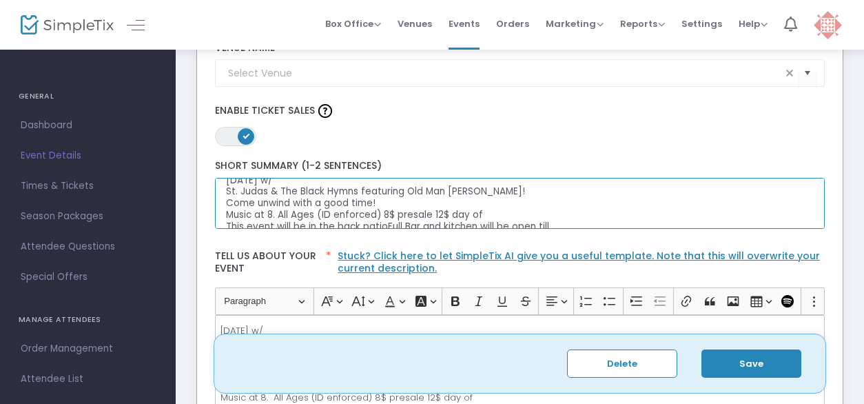
scroll to position [16, 0]
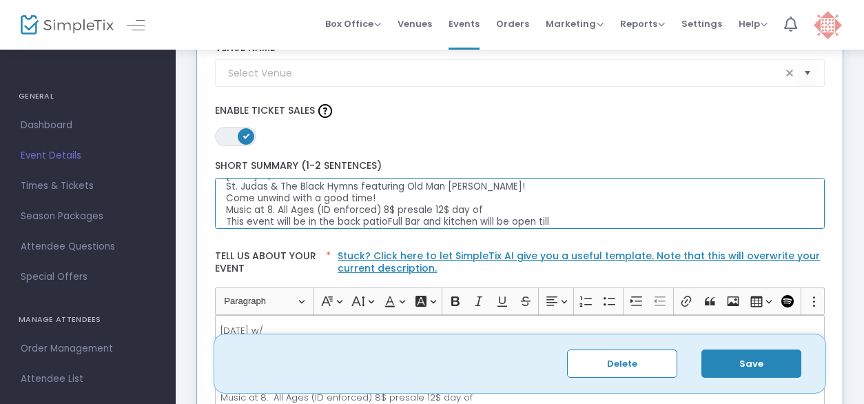
click at [383, 218] on textarea "Saturday October 25th w/ St. Judas & The Black Hymns featuring Old Man Shomette…" at bounding box center [520, 204] width 611 height 52
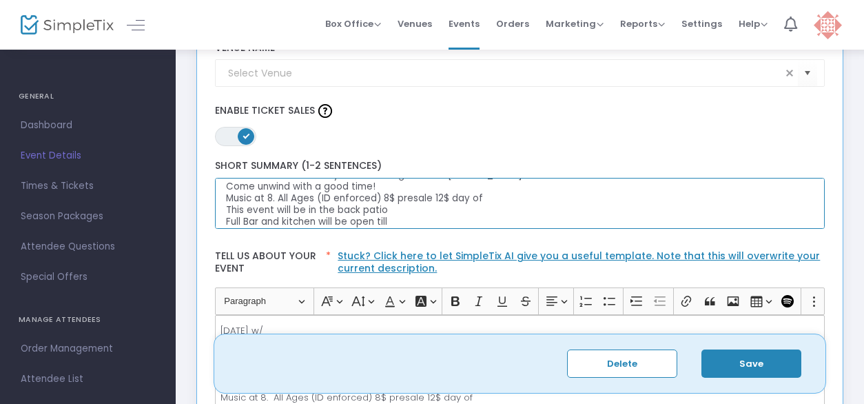
drag, startPoint x: 394, startPoint y: 210, endPoint x: 405, endPoint y: 195, distance: 19.2
click at [396, 210] on textarea "Saturday October 25th w/ St. Judas & The Black Hymns featuring Old Man Shomette…" at bounding box center [520, 204] width 611 height 52
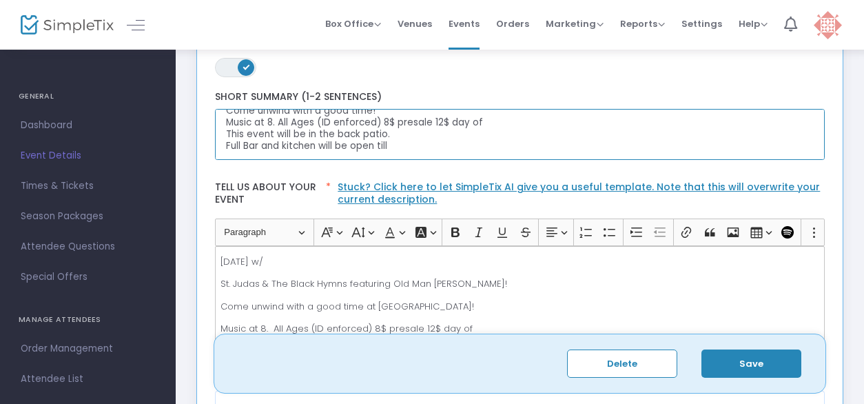
scroll to position [276, 0]
click at [403, 147] on textarea "Saturday October 25th w/ St. Judas & The Black Hymns featuring Old Man Shomette…" at bounding box center [520, 135] width 611 height 52
click at [314, 145] on textarea "Saturday October 25th w/ St. Judas & The Black Hymns featuring Old Man Shomette…" at bounding box center [520, 135] width 611 height 52
click at [419, 143] on textarea "Saturday October 25th w/ St. Judas & The Black Hymns featuring Old Man Shomette…" at bounding box center [520, 135] width 611 height 52
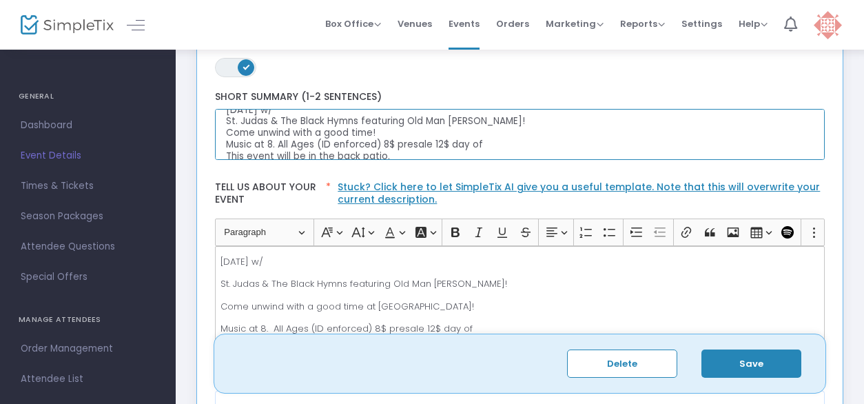
scroll to position [0, 0]
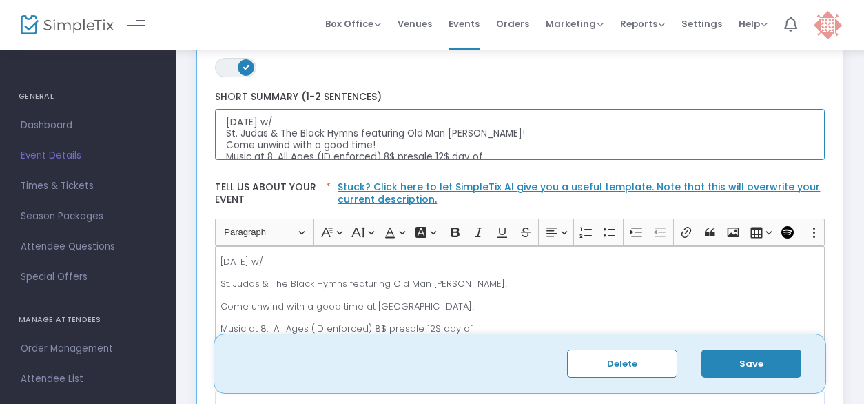
click at [492, 132] on textarea "Saturday October 25th w/ St. Judas & The Black Hymns featuring Old Man Shomette…" at bounding box center [520, 135] width 611 height 52
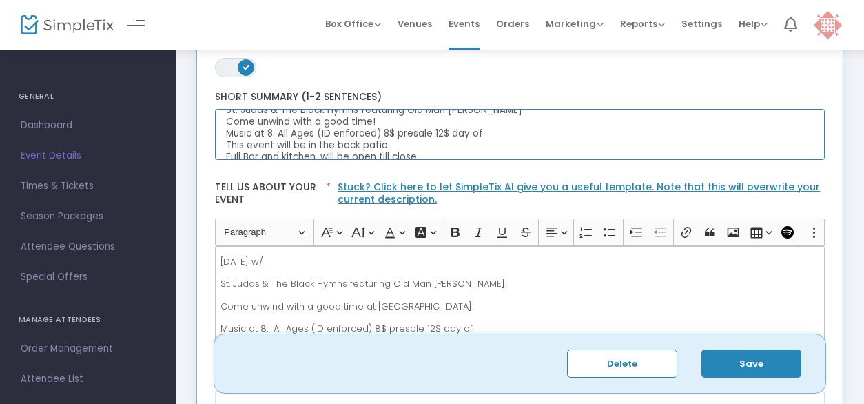
scroll to position [46, 0]
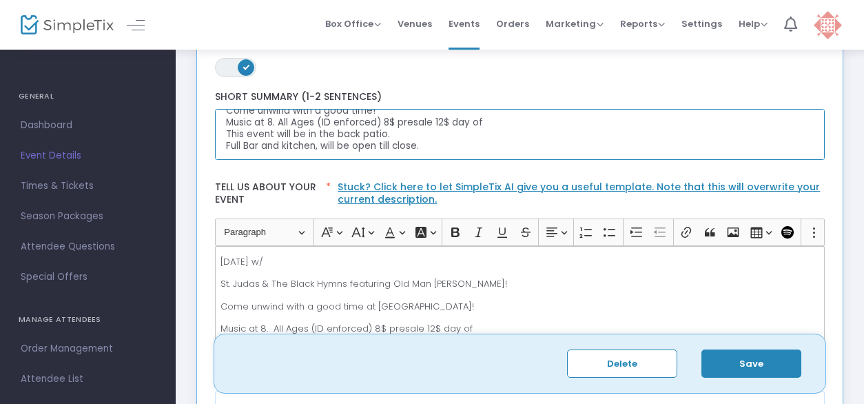
type textarea "[DATE] w/ St. Judas & The Black Hymns featuring Old Man [PERSON_NAME] Come unwi…"
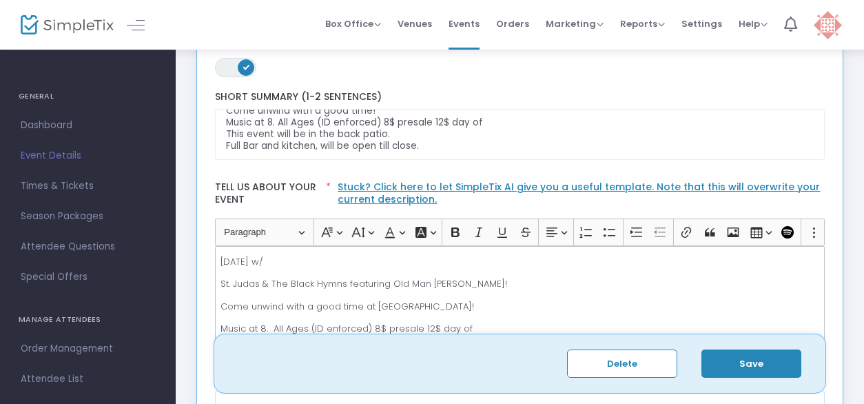
click at [747, 360] on button "Save" at bounding box center [752, 363] width 100 height 28
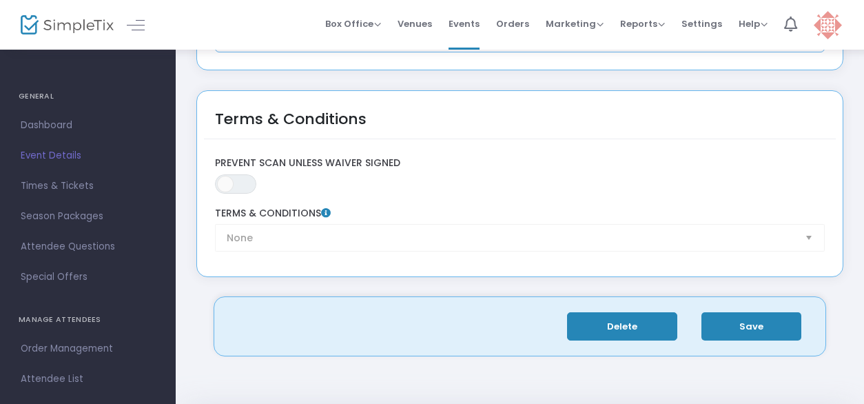
scroll to position [2254, 0]
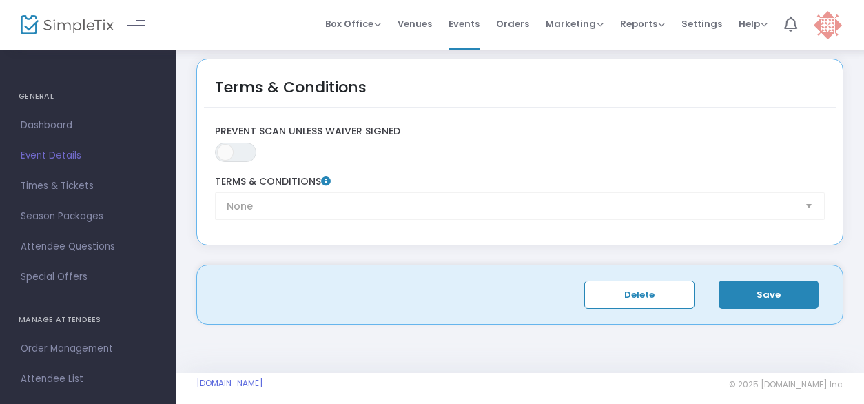
click at [748, 286] on button "Save" at bounding box center [769, 295] width 100 height 28
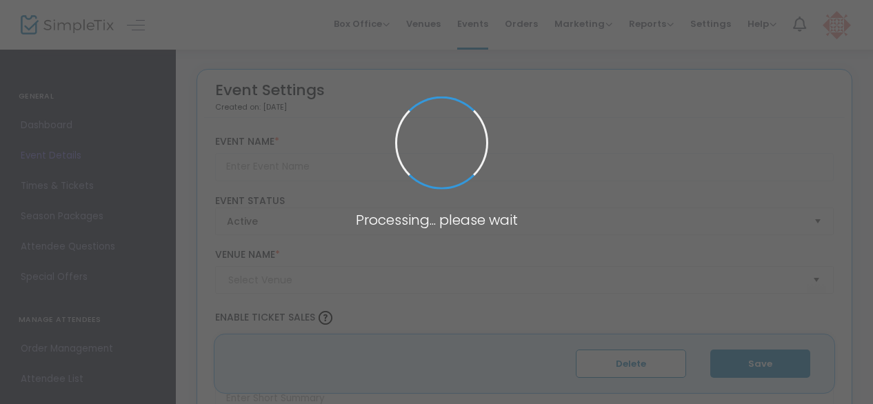
type input "St. Judas & The Black Hymns feat Old Man [PERSON_NAME]"
type textarea "[DATE] w/ St. Judas & The Black Hymns featuring Old Man [PERSON_NAME] Come unwi…"
type input "Buy Tickets"
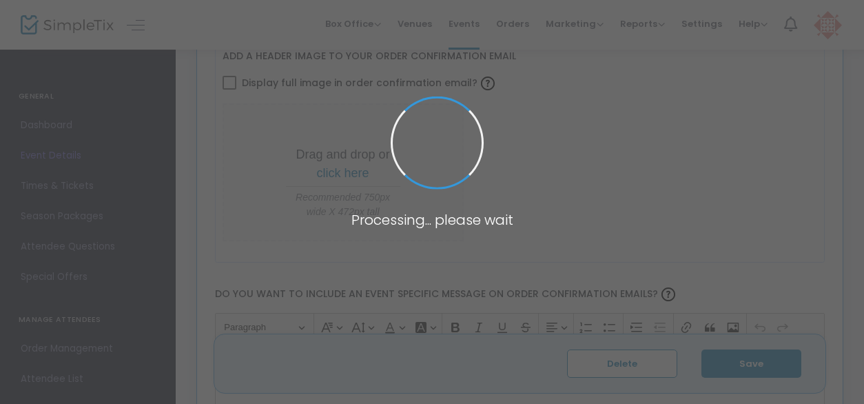
type input "Cafe [GEOGRAPHIC_DATA]"
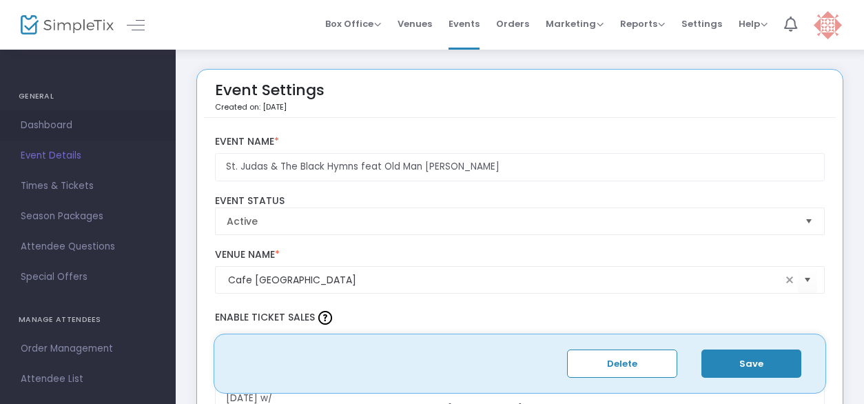
click at [47, 121] on span "Dashboard" at bounding box center [88, 125] width 134 height 18
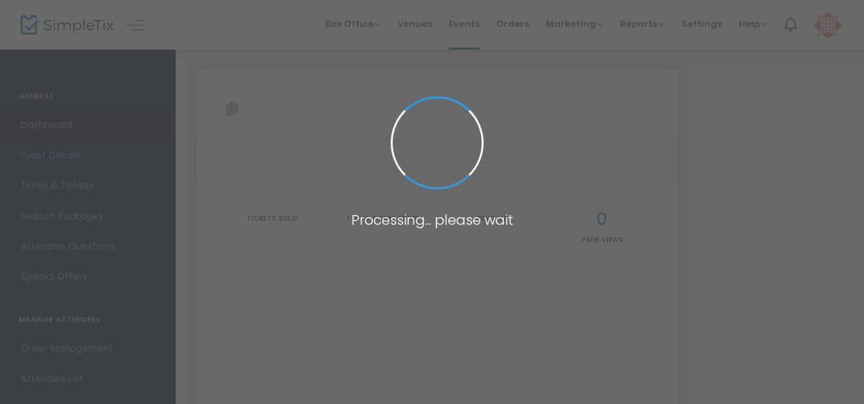
type input "[URL][DOMAIN_NAME]"
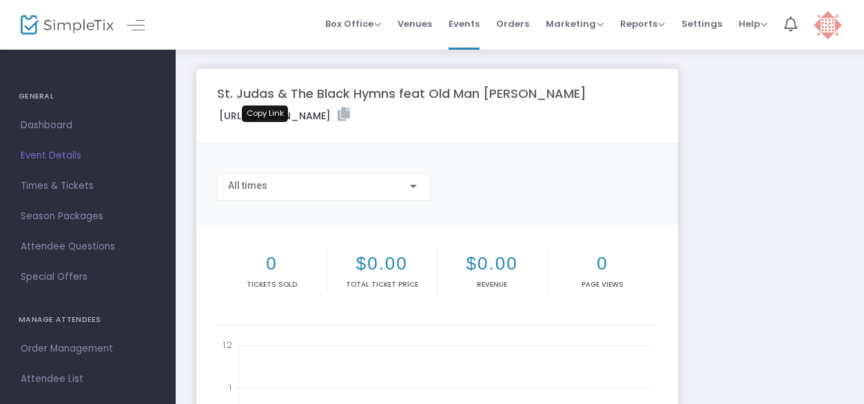
click at [338, 121] on icon at bounding box center [344, 115] width 12 height 14
